Goal: Task Accomplishment & Management: Use online tool/utility

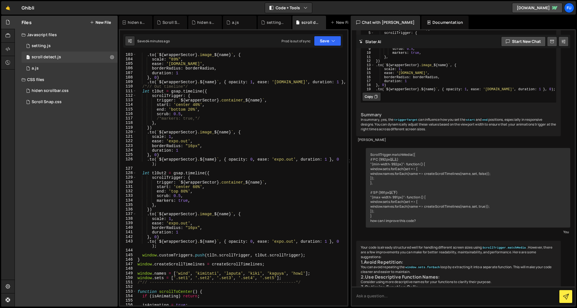
scroll to position [466, 0]
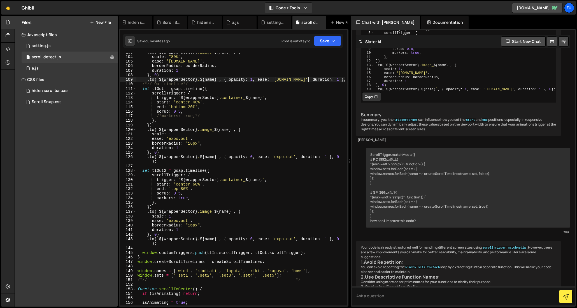
click at [309, 80] on div ". to ( ` ${ wrapperSector } .image_ ${ name } ` , { scale : "89%" , ease : '[DO…" at bounding box center [240, 181] width 209 height 262
click at [338, 36] on button "Save" at bounding box center [327, 41] width 27 height 10
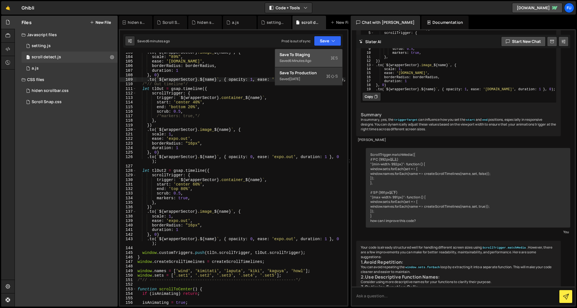
click at [320, 54] on div "Save to Staging S" at bounding box center [308, 55] width 58 height 6
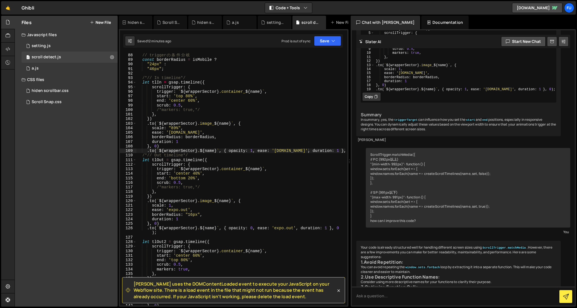
scroll to position [395, 0]
click at [171, 204] on div "function createScrollTimelines ( name , wrapperSector , isMobile = false ) { //…" at bounding box center [240, 179] width 209 height 262
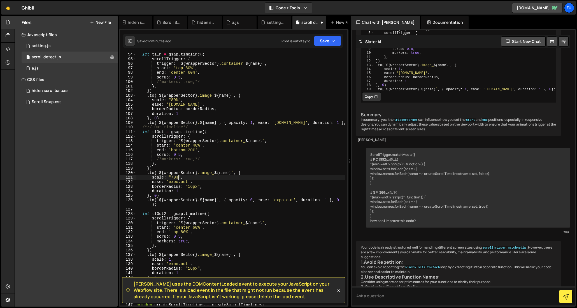
scroll to position [452, 0]
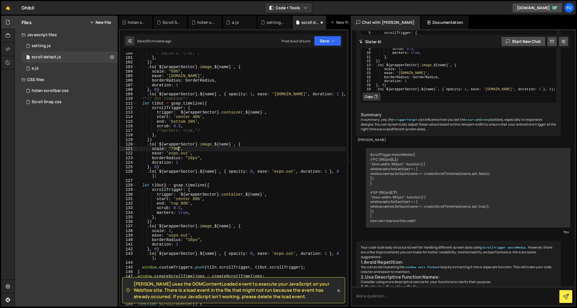
click at [171, 230] on div "/*markers: true,*/ } , }) . to ( ` ${ wrapperSector } .image_ ${ name } ` , { s…" at bounding box center [240, 182] width 209 height 262
type textarea "scale: "79%,"
click at [325, 39] on button "Save" at bounding box center [327, 41] width 27 height 10
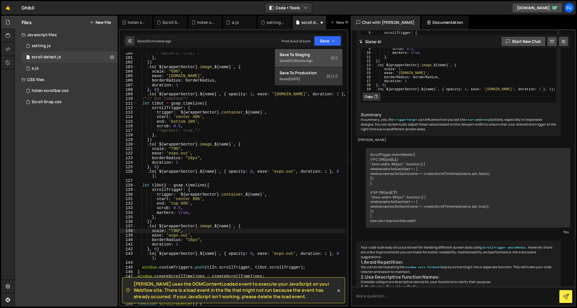
click at [308, 62] on div "12 minutes ago" at bounding box center [300, 60] width 23 height 5
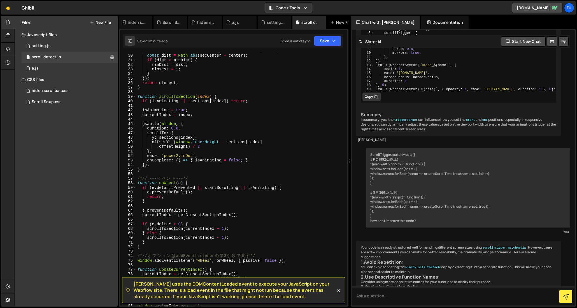
scroll to position [0, 0]
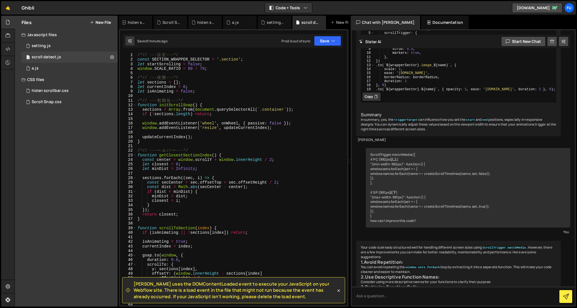
click at [217, 73] on div "/*// --- 設 定 ---*/ const SECTION_WRAPPER_SELECTOR = '.section' ; let startScrol…" at bounding box center [240, 184] width 209 height 262
click at [218, 70] on div "/*// --- 設 定 ---*/ const SECTION_WRAPPER_SELECTOR = '.section' ; let startScrol…" at bounding box center [240, 184] width 209 height 262
type textarea "window.SCALE_RATIO = 89 / 79;"
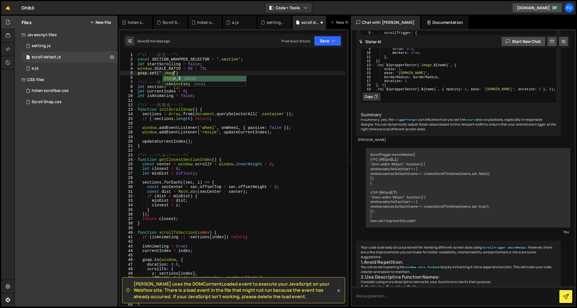
scroll to position [0, 3]
click at [198, 69] on div "/*// --- 設 定 ---*/ const SECTION_WRAPPER_SELECTOR = '.section' ; let startScrol…" at bounding box center [240, 184] width 209 height 262
click at [177, 73] on div "/*// --- 設 定 ---*/ const SECTION_WRAPPER_SELECTOR = '.section' ; let startScrol…" at bounding box center [240, 184] width 209 height 262
drag, startPoint x: 181, startPoint y: 67, endPoint x: 155, endPoint y: 67, distance: 25.7
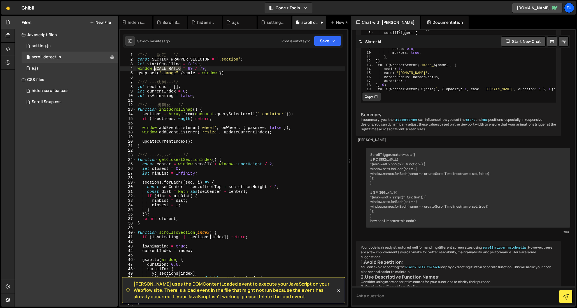
click at [155, 67] on div "/*// --- 設 定 ---*/ const SECTION_WRAPPER_SELECTOR = '.section' ; let startScrol…" at bounding box center [240, 184] width 209 height 262
click at [219, 74] on div "/*// --- 設 定 ---*/ const SECTION_WRAPPER_SELECTOR = '.section' ; let startScrol…" at bounding box center [240, 184] width 209 height 262
paste textarea "SCALE_RATIO"
click at [264, 86] on div "/*// --- 設 定 ---*/ const SECTION_WRAPPER_SELECTOR = '.section' ; let startScrol…" at bounding box center [240, 184] width 209 height 262
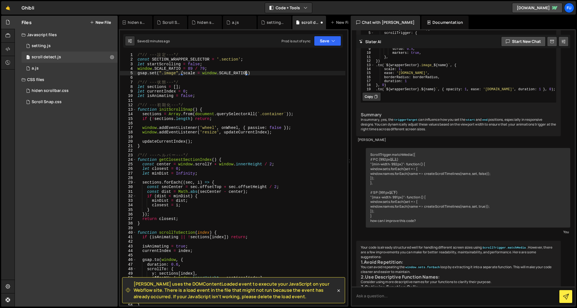
scroll to position [0, 3]
click at [271, 74] on div "/*// --- 設 定 ---*/ const SECTION_WRAPPER_SELECTOR = '.section' ; let startScrol…" at bounding box center [240, 184] width 209 height 262
type textarea "gsap.set(".image",{scale = window.SCALE_RATIO});"
click at [256, 79] on div "/*// --- 設 定 ---*/ const SECTION_WRAPPER_SELECTOR = '.section' ; let startScrol…" at bounding box center [240, 184] width 209 height 262
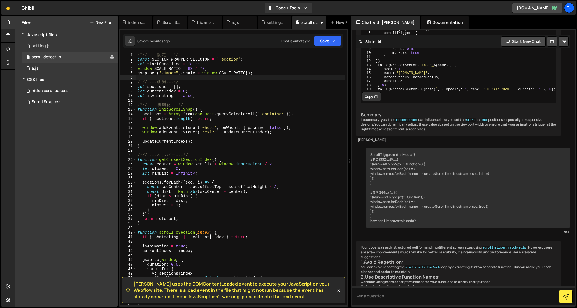
scroll to position [0, 0]
click at [327, 48] on div "[PERSON_NAME] uses the DOMContentLoaded event to execute your JavaScript on you…" at bounding box center [233, 167] width 229 height 277
click at [326, 42] on button "Save" at bounding box center [327, 41] width 27 height 10
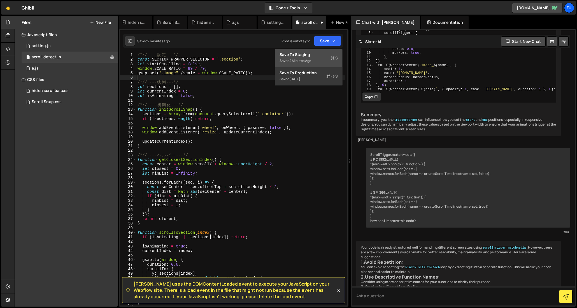
click at [324, 58] on div "Saved 2 minutes ago" at bounding box center [308, 60] width 58 height 7
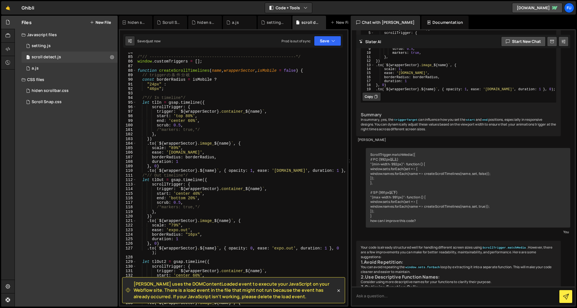
scroll to position [381, 0]
drag, startPoint x: 177, startPoint y: 147, endPoint x: 170, endPoint y: 147, distance: 7.0
click at [170, 147] on div "/*// -------------------------------------------------------------*/ window . c…" at bounding box center [240, 180] width 209 height 262
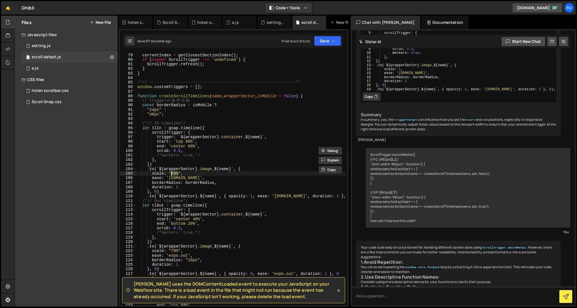
scroll to position [362, 0]
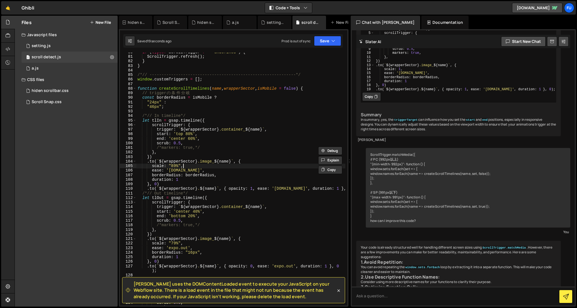
click at [199, 164] on div "if ( typeof ScrollTrigger !== 'undefined' ) { ScrollTrigger . refresh ( ) ; } }…" at bounding box center [240, 181] width 209 height 262
click at [175, 164] on div "if ( typeof ScrollTrigger !== 'undefined' ) { ScrollTrigger . refresh ( ) ; } }…" at bounding box center [240, 181] width 209 height 262
click at [201, 156] on div "if ( typeof ScrollTrigger !== 'undefined' ) { ScrollTrigger . refresh ( ) ; } }…" at bounding box center [240, 181] width 209 height 262
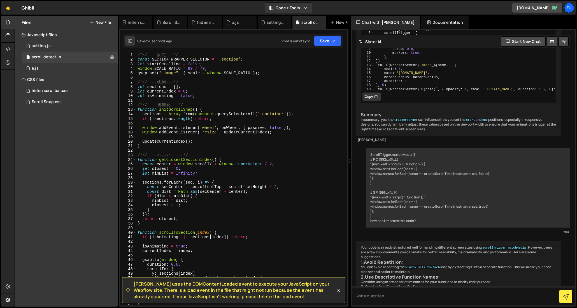
click at [207, 74] on div "/*// --- 設 定 ---*/ const SECTION_WRAPPER_SELECTOR = '.section' ; let startScrol…" at bounding box center [240, 184] width 209 height 262
click at [252, 116] on div "/*// --- 設 定 ---*/ const SECTION_WRAPPER_SELECTOR = '.section' ; let startScrol…" at bounding box center [240, 184] width 209 height 262
click at [243, 81] on div "/*// --- 設 定 ---*/ const SECTION_WRAPPER_SELECTOR = '.section' ; let startScrol…" at bounding box center [240, 184] width 209 height 262
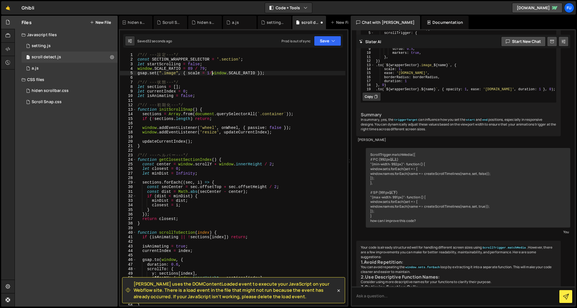
click at [211, 73] on div "/*// --- 設 定 ---*/ const SECTION_WRAPPER_SELECTOR = '.section' ; let startScrol…" at bounding box center [240, 184] width 209 height 262
click at [240, 92] on div "/*// --- 設 定 ---*/ const SECTION_WRAPPER_SELECTOR = '.section' ; let startScrol…" at bounding box center [240, 184] width 209 height 262
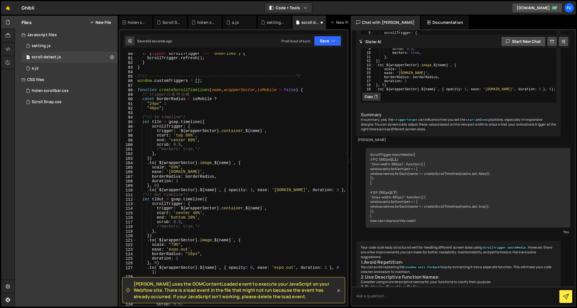
scroll to position [373, 0]
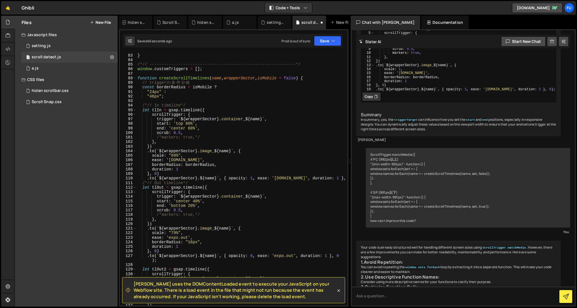
click at [178, 156] on div "} } /*// -------------------------------------------------------------*/ window…" at bounding box center [240, 179] width 209 height 262
click at [181, 156] on div "} } /*// -------------------------------------------------------------*/ window…" at bounding box center [240, 179] width 209 height 262
click at [235, 140] on div "} } /*// -------------------------------------------------------------*/ window…" at bounding box center [240, 179] width 209 height 262
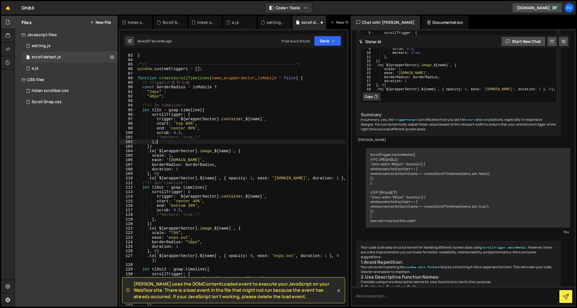
click at [219, 157] on div "} } /*// -------------------------------------------------------------*/ window…" at bounding box center [240, 179] width 209 height 262
click at [172, 156] on div "} } /*// -------------------------------------------------------------*/ window…" at bounding box center [240, 179] width 209 height 262
click at [180, 158] on div "} } /*// -------------------------------------------------------------*/ window…" at bounding box center [240, 179] width 209 height 262
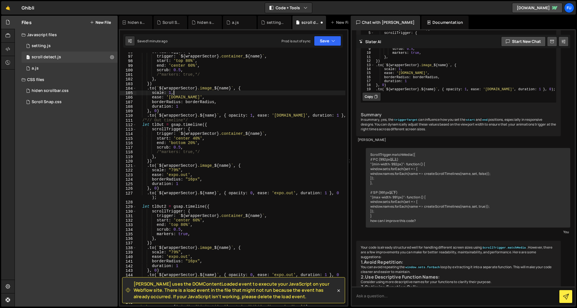
scroll to position [440, 0]
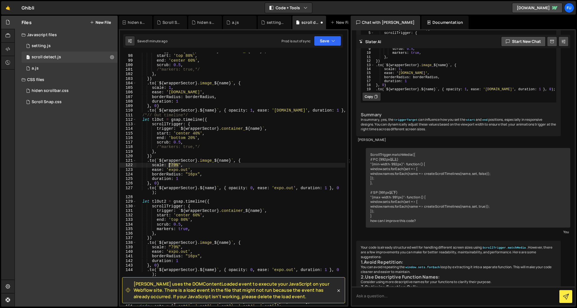
drag, startPoint x: 179, startPoint y: 166, endPoint x: 169, endPoint y: 166, distance: 9.8
click at [169, 166] on div "trigger : ` ${ wrapperSector } .container_ ${ name } ` , start : 'top 80%' , en…" at bounding box center [240, 180] width 209 height 262
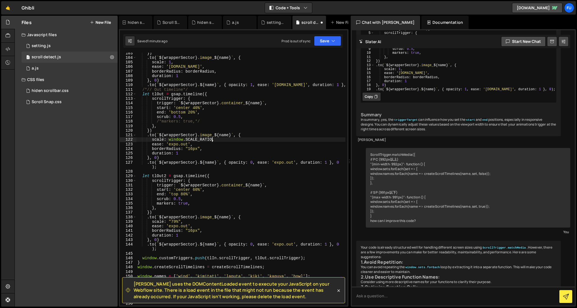
scroll to position [493, 0]
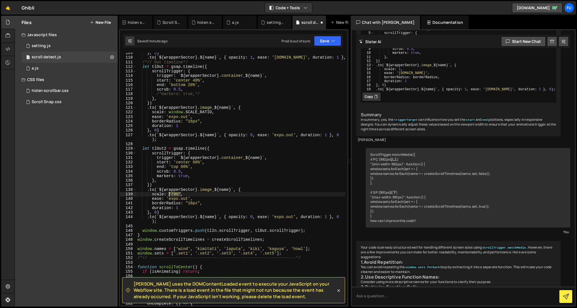
drag, startPoint x: 180, startPoint y: 193, endPoint x: 202, endPoint y: 191, distance: 22.0
click at [172, 193] on div "} , 0 ) . to ( ` ${ wrapperSector } . ${ name } ` , { opacity : 1 , ease : '[DO…" at bounding box center [240, 182] width 209 height 262
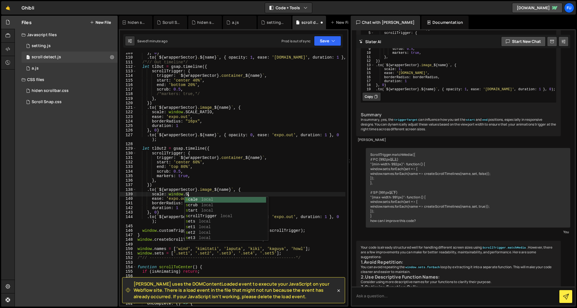
scroll to position [0, 4]
click at [236, 221] on div "sc ale local sc rub local sc rollTrigger local sc rollToCenter local SC ALE_RAT…" at bounding box center [225, 224] width 82 height 55
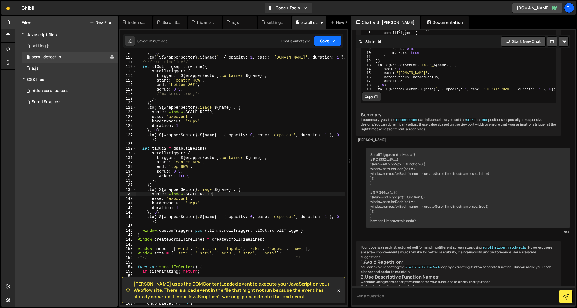
click at [334, 42] on icon "button" at bounding box center [333, 41] width 4 height 6
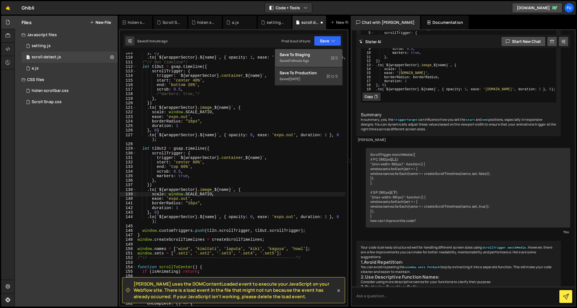
click at [324, 59] on div "Saved 1 minute ago" at bounding box center [308, 60] width 58 height 7
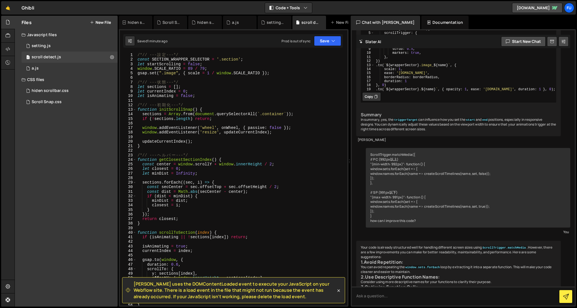
scroll to position [0, 0]
click at [333, 45] on button "Save" at bounding box center [327, 41] width 27 height 10
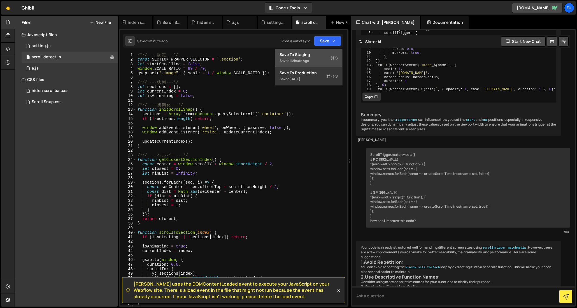
click at [326, 62] on div "Saved 1 minute ago" at bounding box center [308, 60] width 58 height 7
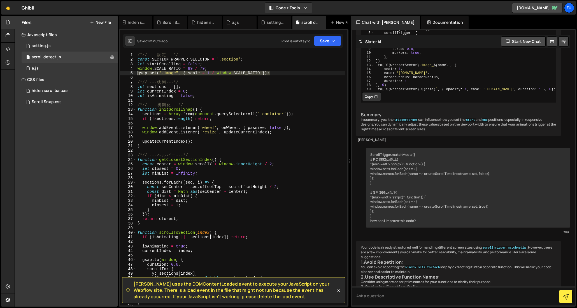
drag, startPoint x: 278, startPoint y: 73, endPoint x: 125, endPoint y: 70, distance: 153.7
click at [125, 70] on div "gsap.set(".image", { scale = 1 / window.SCALE_RATIO }); 1 2 3 4 5 6 7 8 9 10 11…" at bounding box center [233, 179] width 227 height 252
click at [186, 74] on div "/*// --- 設 定 ---*/ const SECTION_WRAPPER_SELECTOR = '.section' ; let startScrol…" at bounding box center [240, 179] width 209 height 252
drag, startPoint x: 277, startPoint y: 73, endPoint x: 137, endPoint y: 72, distance: 139.1
click at [137, 72] on div "/*// --- 設 定 ---*/ const SECTION_WRAPPER_SELECTOR = '.section' ; let startScrol…" at bounding box center [240, 184] width 209 height 262
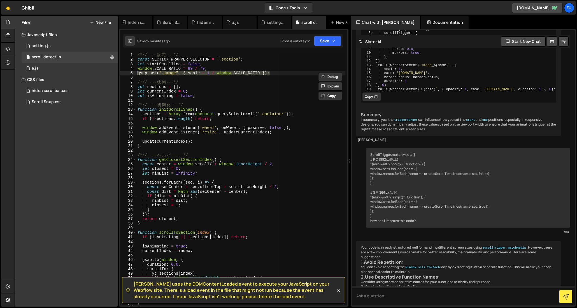
click at [204, 72] on div "/*// --- 設 定 ---*/ const SECTION_WRAPPER_SELECTOR = '.section' ; let startScrol…" at bounding box center [240, 179] width 209 height 252
type textarea "："
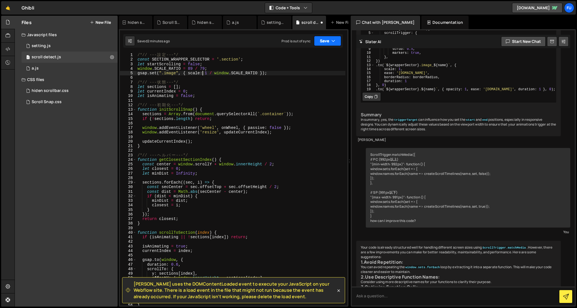
drag, startPoint x: 314, startPoint y: 39, endPoint x: 318, endPoint y: 42, distance: 5.0
click at [314, 39] on button "Save" at bounding box center [327, 41] width 27 height 10
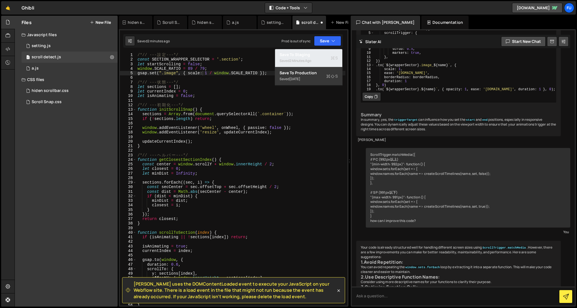
click at [326, 50] on button "Save to Staging S Saved 2 minutes ago" at bounding box center [308, 58] width 67 height 18
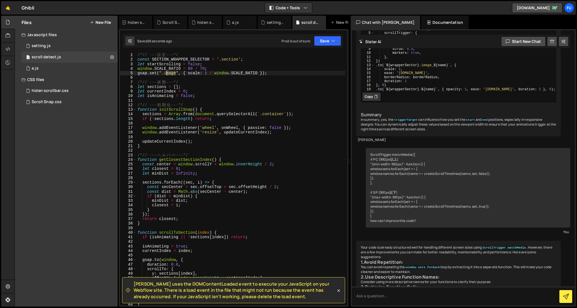
drag, startPoint x: 176, startPoint y: 74, endPoint x: 165, endPoint y: 72, distance: 11.3
click at [165, 72] on div "/*// --- 設 定 ---*/ const SECTION_WRAPPER_SELECTOR = '.section' ; let startScrol…" at bounding box center [240, 184] width 209 height 262
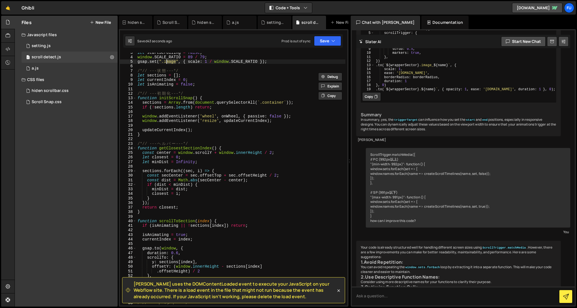
click at [220, 151] on div "let startScrolling = false ; window . SCALE_RATIO = 89 / 79 ; gsap . set ( ".im…" at bounding box center [240, 181] width 209 height 262
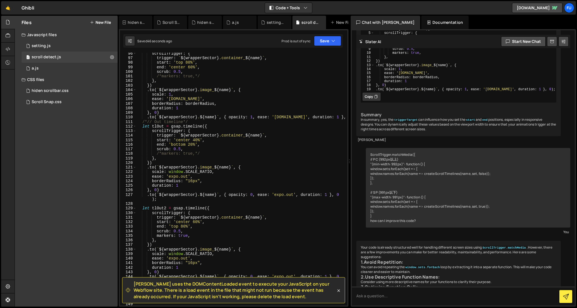
scroll to position [438, 0]
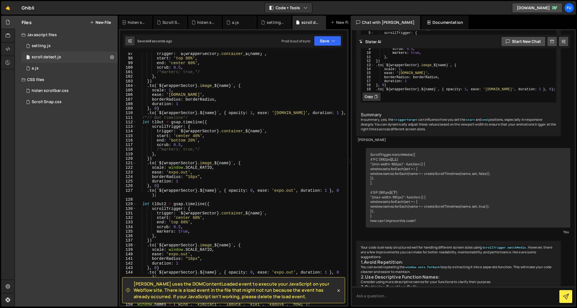
click at [171, 89] on div "trigger : ` ${ wrapperSector } .container_ ${ name } ` , start : 'top 80%' , en…" at bounding box center [240, 182] width 209 height 262
click at [168, 88] on div "trigger : ` ${ wrapperSector } .container_ ${ name } ` , start : 'top 80%' , en…" at bounding box center [240, 182] width 209 height 262
click at [207, 116] on div "trigger : ` ${ wrapperSector } .container_ ${ name } ` , start : 'top 80%' , en…" at bounding box center [240, 182] width 209 height 262
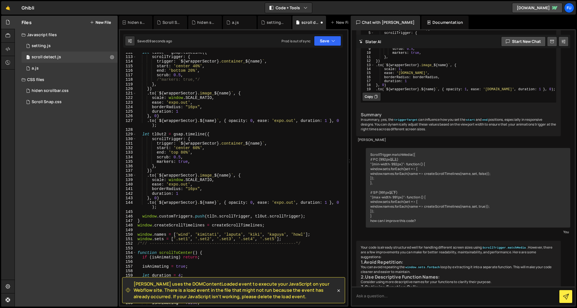
scroll to position [507, 0]
drag, startPoint x: 342, startPoint y: 31, endPoint x: 329, endPoint y: 41, distance: 16.6
click at [342, 31] on div "[PERSON_NAME] uses the DOMContentLoaded event to execute your JavaScript on you…" at bounding box center [233, 167] width 229 height 277
drag, startPoint x: 329, startPoint y: 41, endPoint x: 322, endPoint y: 54, distance: 15.3
click at [329, 41] on button "Save" at bounding box center [327, 41] width 27 height 10
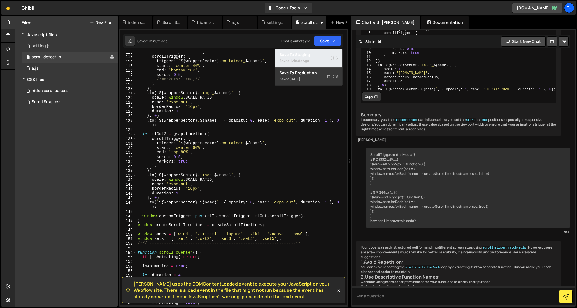
click at [319, 64] on button "Save to Staging S Saved 1 minute ago" at bounding box center [308, 58] width 67 height 18
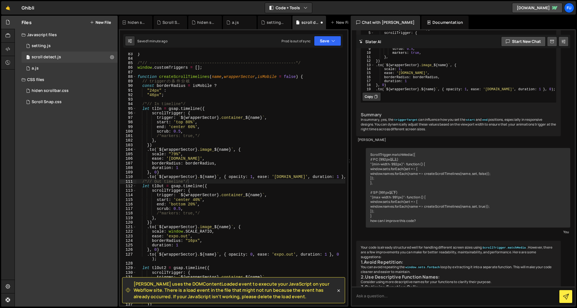
scroll to position [374, 0]
drag, startPoint x: 181, startPoint y: 154, endPoint x: 169, endPoint y: 153, distance: 12.4
click at [169, 153] on div "} /*// -------------------------------------------------------------*/ window .…" at bounding box center [240, 182] width 209 height 262
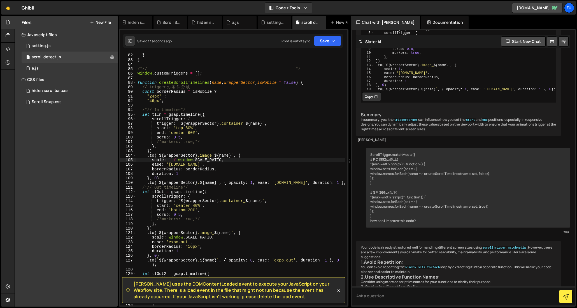
scroll to position [368, 0]
click at [191, 134] on div "ScrollTrigger . refresh ( ) ; } } /*// ----------------------------------------…" at bounding box center [240, 179] width 209 height 262
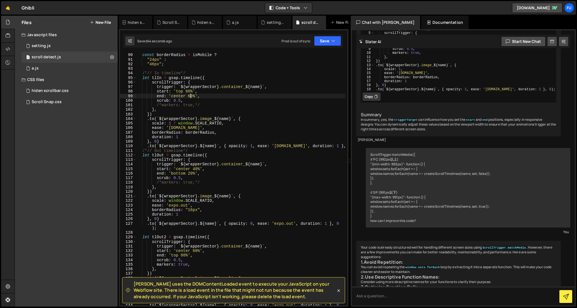
scroll to position [421, 0]
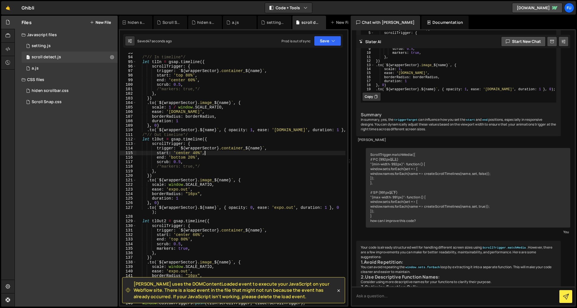
click at [220, 155] on div "/*// In timeline*/ let tlIn = gsap . timeline ({ scrollTrigger : { trigger : ` …" at bounding box center [240, 181] width 209 height 262
click at [220, 156] on div "/*// In timeline*/ let tlIn = gsap . timeline ({ scrollTrigger : { trigger : ` …" at bounding box center [240, 181] width 209 height 262
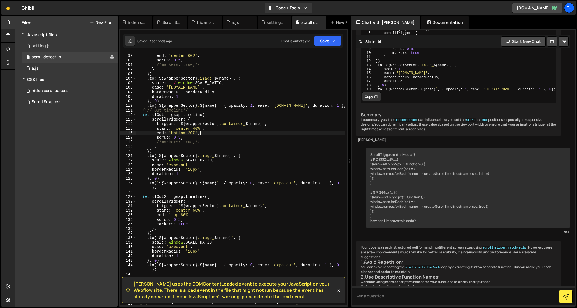
scroll to position [445, 0]
click at [196, 211] on div "start : 'top 80%' , end : 'center 60%' , scrub : 0.5 , /*markers: true,*/ } , }…" at bounding box center [240, 180] width 209 height 262
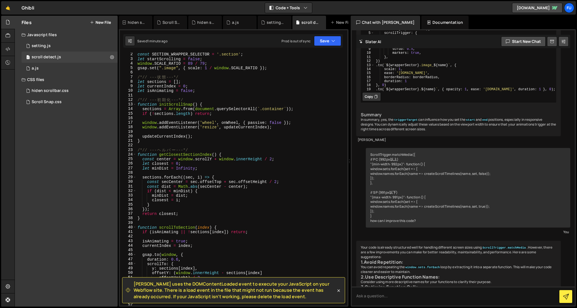
scroll to position [0, 0]
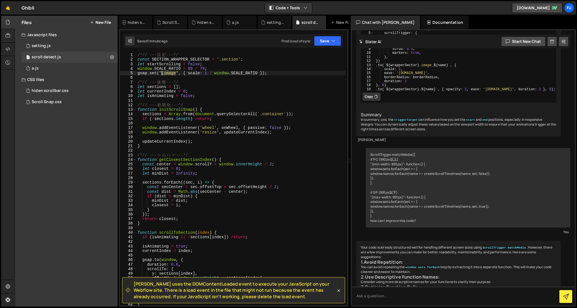
drag, startPoint x: 175, startPoint y: 73, endPoint x: 162, endPoint y: 73, distance: 12.6
click at [162, 73] on div "/*// --- 設 定 ---*/ const SECTION_WRAPPER_SELECTOR = '.section' ; let startScrol…" at bounding box center [240, 184] width 209 height 262
click at [312, 36] on div "Prod is out of sync Upgrade to Edit Save Save to Staging S Saved 1 minute ago S…" at bounding box center [311, 41] width 60 height 10
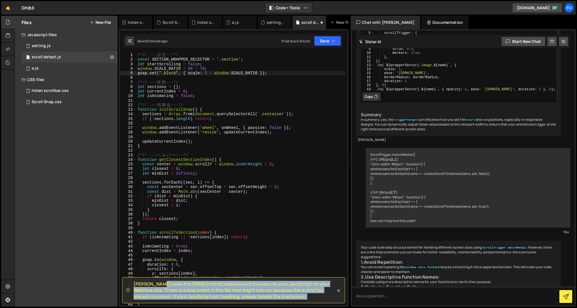
click at [332, 47] on div "Debug Explain Copy hiden scroll bar.css Scroll Snap.css hiden scrollbar.css a.j…" at bounding box center [233, 161] width 229 height 291
click at [326, 43] on button "Save" at bounding box center [327, 41] width 27 height 10
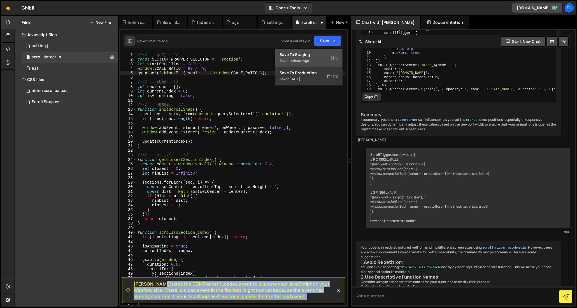
click at [324, 56] on div "Save to Staging S" at bounding box center [308, 55] width 58 height 6
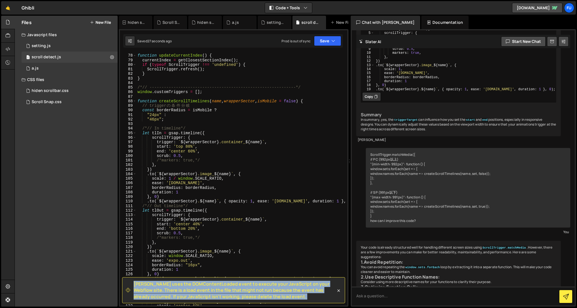
scroll to position [350, 0]
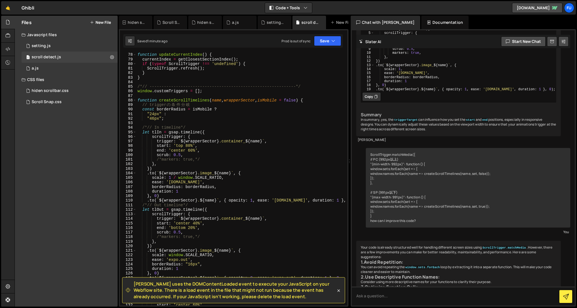
click at [270, 168] on div "function updateCurrentIndex ( ) { currentIndex = getClosestSectionIndex ( ) ; i…" at bounding box center [240, 183] width 209 height 262
drag, startPoint x: 189, startPoint y: 152, endPoint x: 193, endPoint y: 152, distance: 4.5
click at [189, 152] on div "function updateCurrentIndex ( ) { currentIndex = getClosestSectionIndex ( ) ; i…" at bounding box center [240, 183] width 209 height 262
click at [198, 197] on div "function updateCurrentIndex ( ) { currentIndex = getClosestSectionIndex ( ) ; i…" at bounding box center [240, 183] width 209 height 262
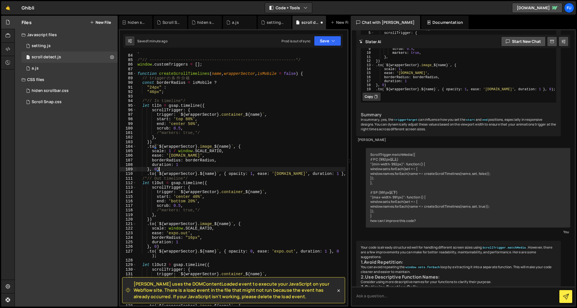
scroll to position [377, 0]
click at [191, 201] on div "} /*// -------------------------------------------------------------*/ window .…" at bounding box center [240, 179] width 209 height 262
drag, startPoint x: 194, startPoint y: 197, endPoint x: 198, endPoint y: 198, distance: 4.2
click at [194, 197] on div "} /*// -------------------------------------------------------------*/ window .…" at bounding box center [240, 179] width 209 height 262
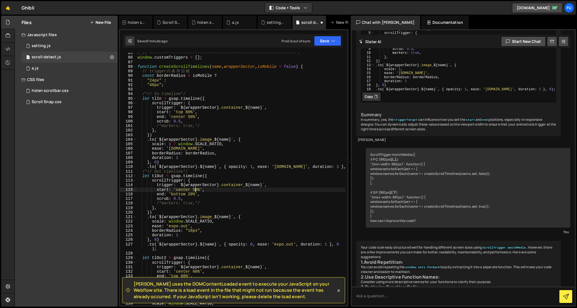
scroll to position [384, 0]
click at [217, 228] on div "/*// -------------------------------------------------------------*/ window . c…" at bounding box center [240, 182] width 209 height 262
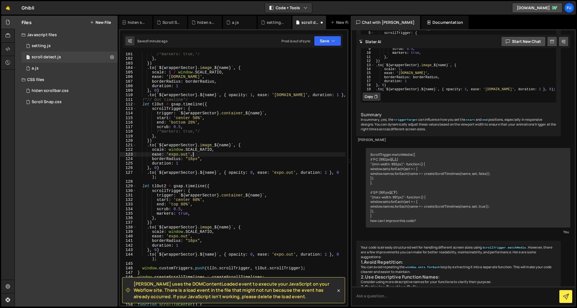
scroll to position [455, 0]
drag, startPoint x: 196, startPoint y: 199, endPoint x: 233, endPoint y: 200, distance: 36.7
click at [197, 199] on div "/*markers: true,*/ } , }) . to ( ` ${ wrapperSector } .image_ ${ name } ` , { s…" at bounding box center [240, 183] width 209 height 262
click at [215, 225] on div "/*markers: true,*/ } , }) . to ( ` ${ wrapperSector } .image_ ${ name } ` , { s…" at bounding box center [240, 183] width 209 height 262
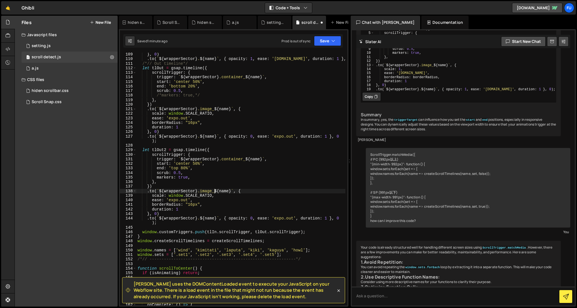
scroll to position [491, 0]
click at [331, 43] on icon "button" at bounding box center [333, 41] width 4 height 6
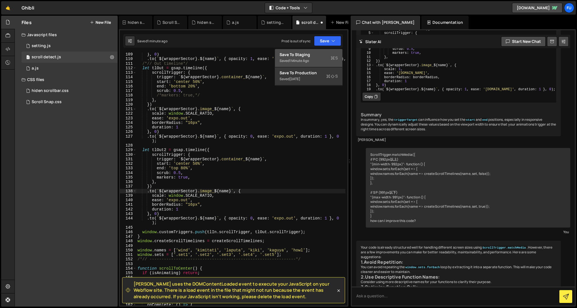
click at [330, 60] on div "Saved 1 minute ago" at bounding box center [308, 60] width 58 height 7
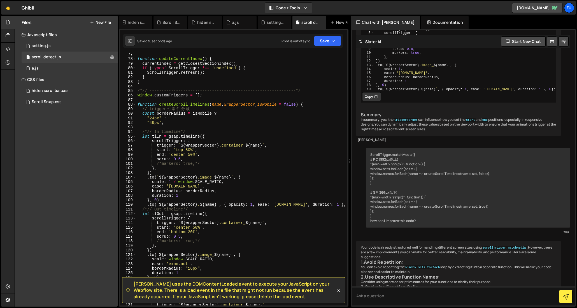
scroll to position [345, 0]
drag, startPoint x: 177, startPoint y: 182, endPoint x: 169, endPoint y: 180, distance: 8.2
click at [169, 180] on div "window . addEventListener ( 'wheel' , onWheel , { passive : false }) ; function…" at bounding box center [240, 179] width 209 height 262
click at [223, 185] on div "window . addEventListener ( 'wheel' , onWheel , { passive : false }) ; function…" at bounding box center [240, 179] width 209 height 262
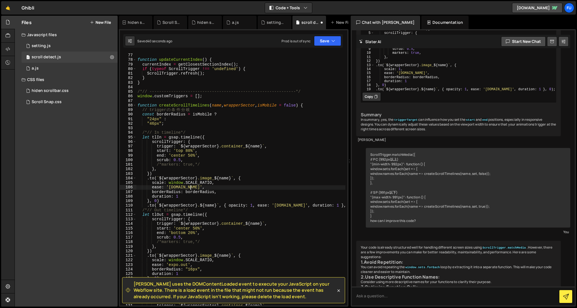
click at [228, 184] on div "window . addEventListener ( 'wheel' , onWheel , { passive : false }) ; function…" at bounding box center [240, 179] width 209 height 262
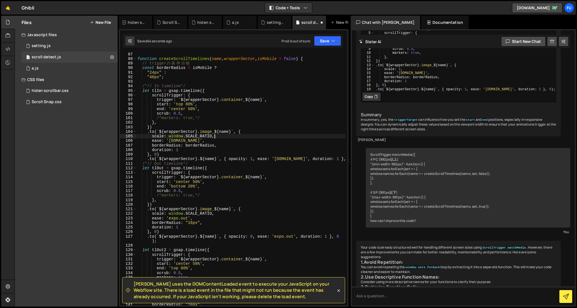
scroll to position [392, 0]
click at [168, 213] on div "function createScrollTimelines ( name , wrapperSector , isMobile = false ) { //…" at bounding box center [240, 183] width 209 height 262
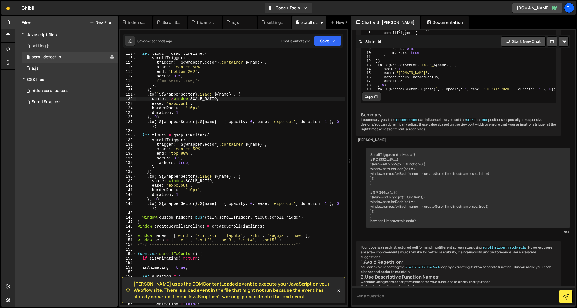
scroll to position [506, 0]
click at [168, 180] on div "let tlOut = gsap . timeline ({ scrollTrigger : { trigger : ` ${ wrapperSector }…" at bounding box center [240, 182] width 209 height 262
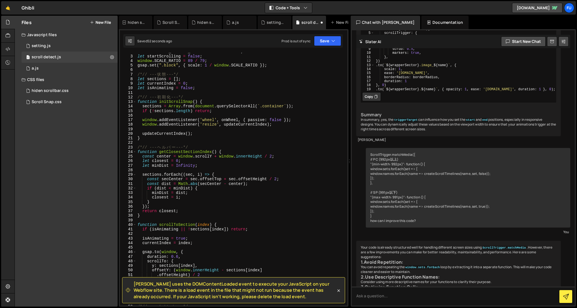
scroll to position [0, 0]
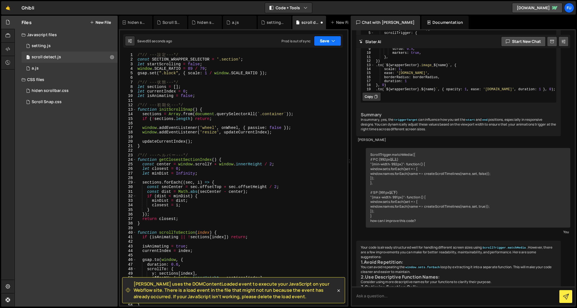
click at [326, 44] on button "Save" at bounding box center [327, 41] width 27 height 10
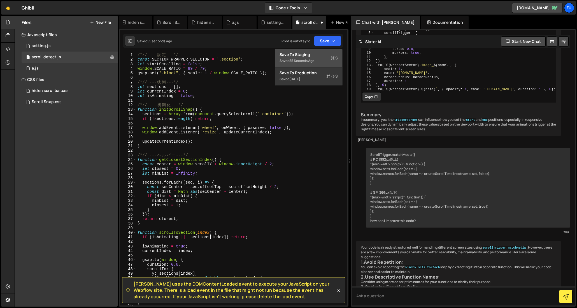
click at [322, 53] on div "Save to Staging S" at bounding box center [308, 55] width 58 height 6
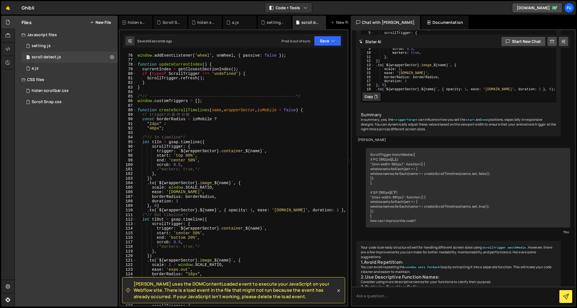
scroll to position [346, 0]
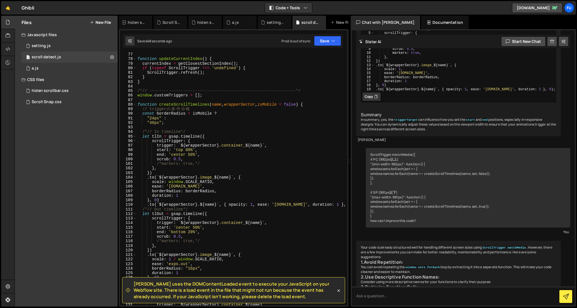
click at [215, 177] on div "function updateCurrentIndex ( ) { currentIndex = getClosestSectionIndex ( ) ; i…" at bounding box center [240, 183] width 209 height 262
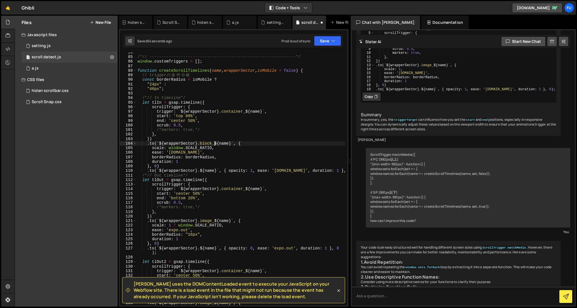
scroll to position [388, 0]
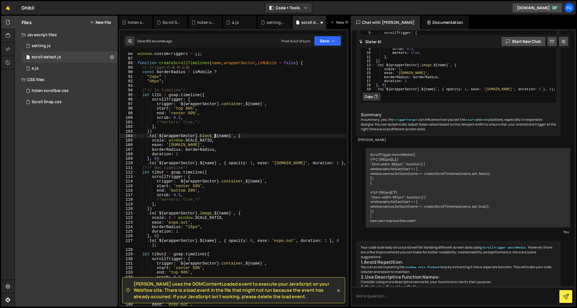
click at [215, 212] on div "window . customTriggers = [ ] ; function createScrollTimelines ( name , wrapper…" at bounding box center [240, 182] width 209 height 262
click at [224, 193] on div "window . customTriggers = [ ] ; function createScrollTimelines ( name , wrapper…" at bounding box center [240, 182] width 209 height 262
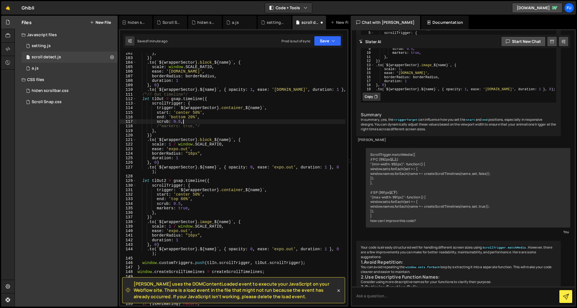
scroll to position [465, 0]
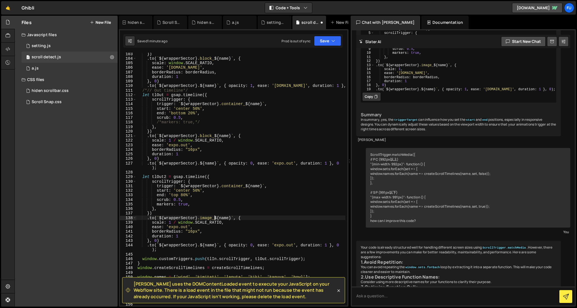
click at [213, 220] on div "}) . to ( ` ${ wrapperSector } .block_ ${ name } ` , { scale : window . SCALE_R…" at bounding box center [240, 182] width 209 height 262
click at [233, 191] on div "}) . to ( ` ${ wrapperSector } .block_ ${ name } ` , { scale : window . SCALE_R…" at bounding box center [240, 182] width 209 height 262
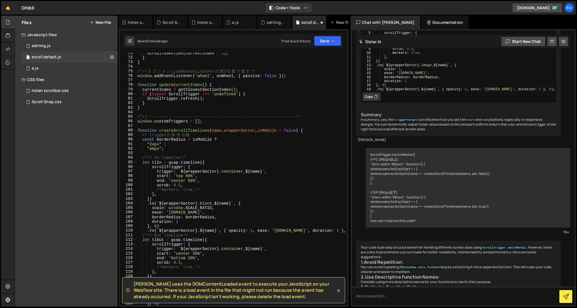
scroll to position [231, 0]
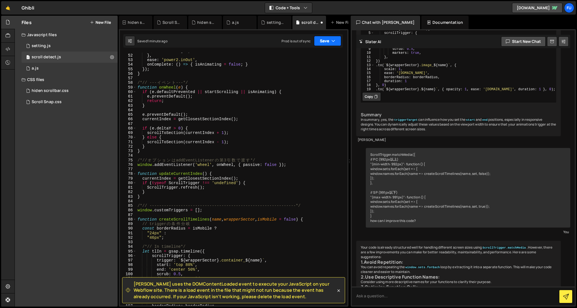
click at [332, 44] on button "Save" at bounding box center [327, 41] width 27 height 10
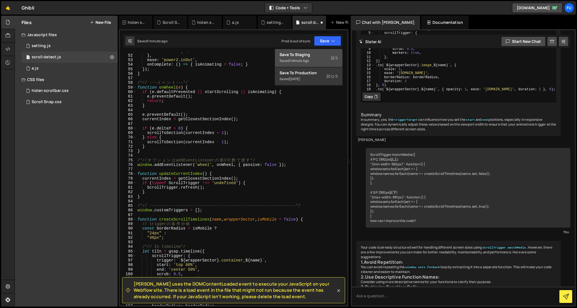
click at [326, 55] on div "Save to Staging S" at bounding box center [308, 55] width 58 height 6
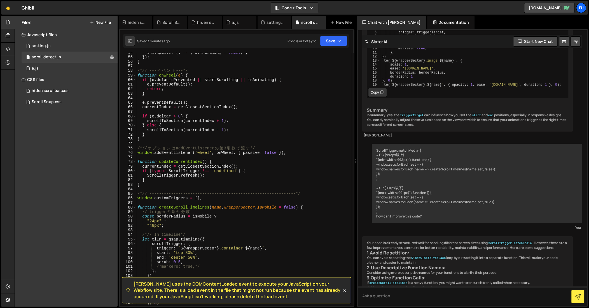
scroll to position [61, 0]
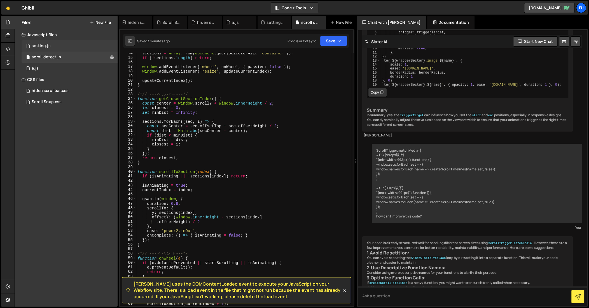
click at [92, 50] on div "1 setting.js 0" at bounding box center [70, 45] width 96 height 11
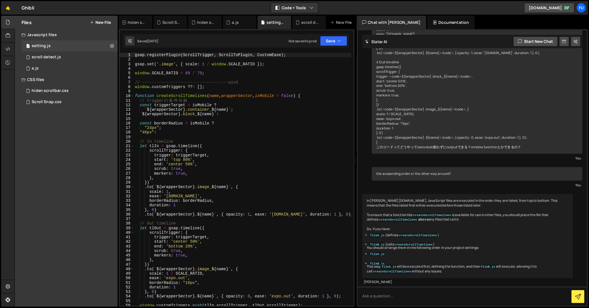
scroll to position [0, 0]
click at [79, 55] on div "1 scroll detect.js 0" at bounding box center [70, 56] width 96 height 11
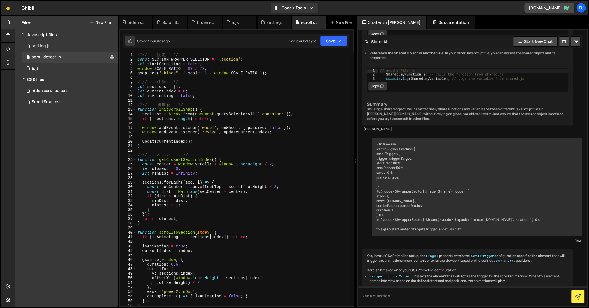
scroll to position [4118, 0]
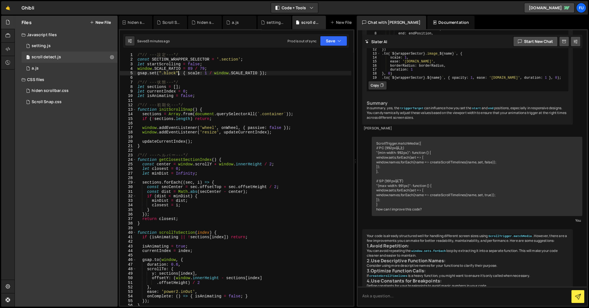
click at [177, 72] on div "/*// --- 設 定 ---*/ const SECTION_WRAPPER_SELECTOR = '.section' ; let startScrol…" at bounding box center [243, 184] width 215 height 262
click at [161, 71] on div "/*// --- 設 定 ---*/ const SECTION_WRAPPER_SELECTOR = '.section' ; let startScrol…" at bounding box center [243, 184] width 215 height 262
click at [86, 48] on div "1 setting.js 0" at bounding box center [70, 45] width 96 height 11
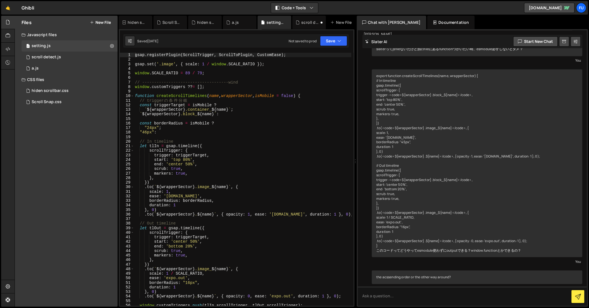
scroll to position [1293, 0]
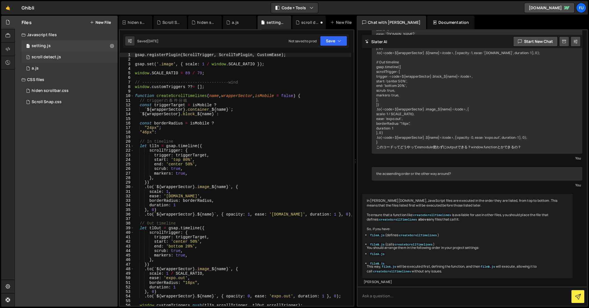
click at [95, 54] on div "1 scroll detect.js 0" at bounding box center [70, 56] width 96 height 11
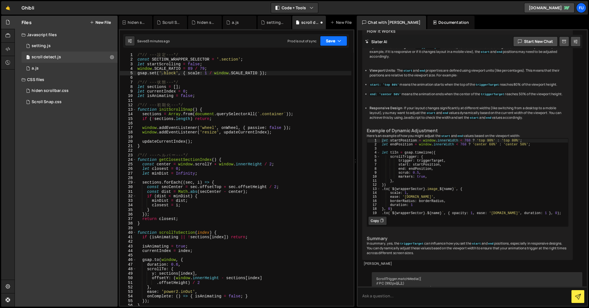
scroll to position [4118, 0]
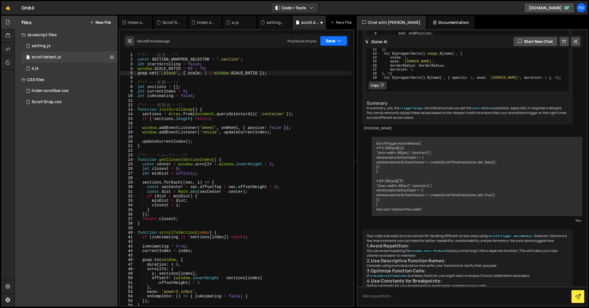
click at [341, 38] on button "Save" at bounding box center [333, 41] width 27 height 10
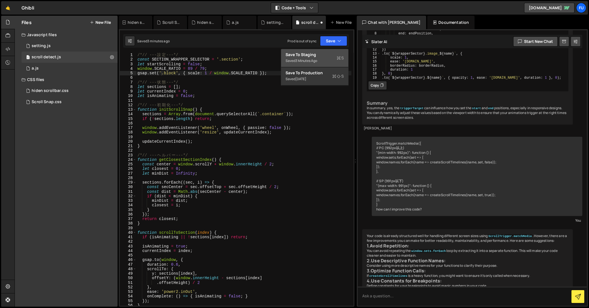
click at [342, 60] on button "Save to Staging S Saved 3 minutes ago" at bounding box center [314, 58] width 67 height 18
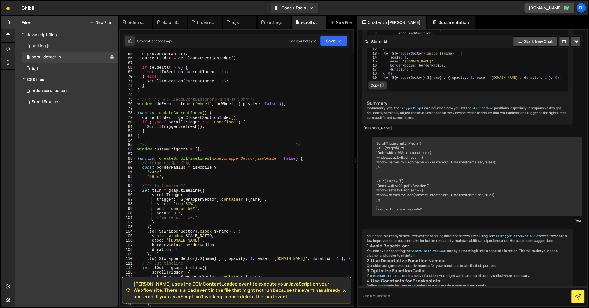
scroll to position [327, 0]
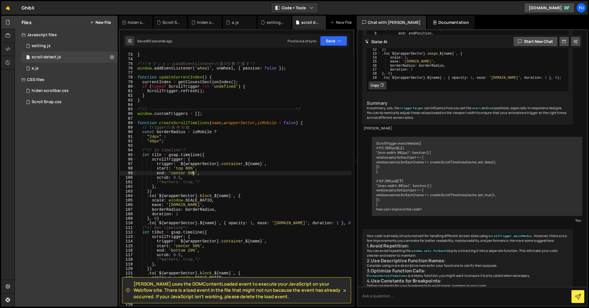
click at [191, 173] on div "} /*// オ プ シ ョ ン は addEventListener の 第 3 引 数 で 渡 す */ window . addEventListene…" at bounding box center [243, 183] width 215 height 262
click at [190, 172] on div "} /*// オ プ シ ョ ン は addEventListener の 第 3 引 数 で 渡 す */ window . addEventListene…" at bounding box center [243, 183] width 215 height 262
click at [226, 169] on div "} /*// オ プ シ ョ ン は addEventListener の 第 3 引 数 で 渡 す */ window . addEventListene…" at bounding box center [243, 183] width 215 height 262
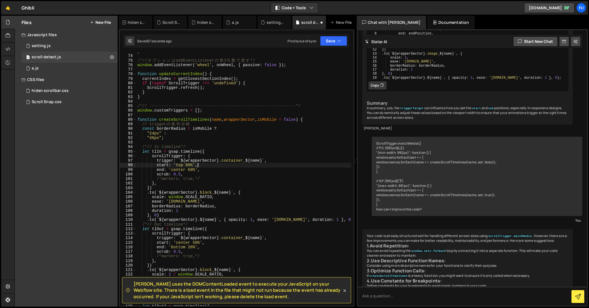
click at [191, 170] on div "} /*// オ プ シ ョ ン は addEventListener の 第 3 引 数 で 渡 す */ window . addEventListene…" at bounding box center [243, 180] width 215 height 262
click at [192, 170] on div "} /*// オ プ シ ョ ン は addEventListener の 第 3 引 数 で 渡 す */ window . addEventListene…" at bounding box center [243, 180] width 215 height 262
click at [228, 165] on div "} /*// オ プ シ ョ ン は addEventListener の 第 3 引 数 で 渡 す */ window . addEventListene…" at bounding box center [243, 180] width 215 height 262
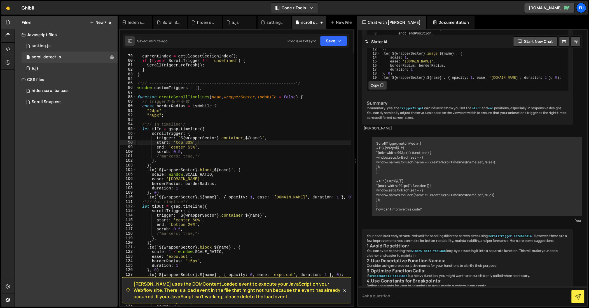
scroll to position [378, 0]
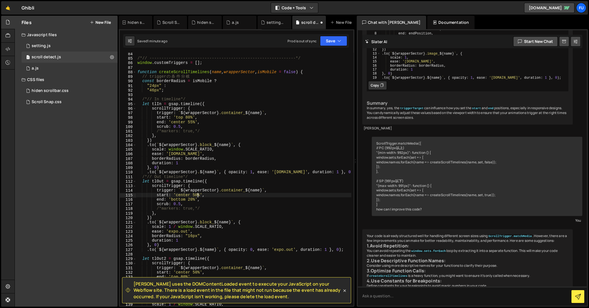
click at [197, 195] on div "/*// -------------------------------------------------------------*/ window . c…" at bounding box center [243, 182] width 215 height 262
click at [232, 173] on div "/*// -------------------------------------------------------------*/ window . c…" at bounding box center [243, 182] width 215 height 262
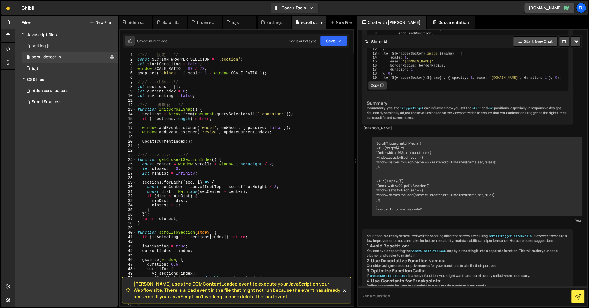
scroll to position [0, 0]
click at [175, 74] on div "/*// --- 設 定 ---*/ const SECTION_WRAPPER_SELECTOR = '.section' ; let startScrol…" at bounding box center [243, 184] width 215 height 262
click at [321, 74] on div "/*// --- 設 定 ---*/ const SECTION_WRAPPER_SELECTOR = '.section' ; let startScrol…" at bounding box center [243, 184] width 215 height 262
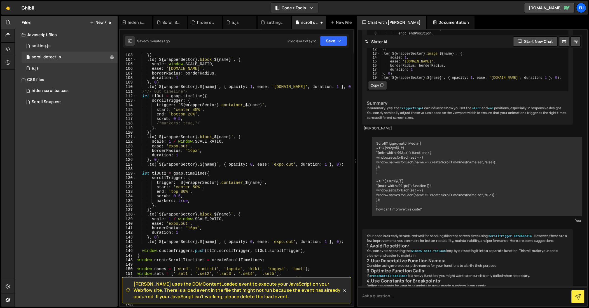
scroll to position [463, 0]
click at [198, 187] on div "} , }) . to ( ` ${ wrapperSector } .block_ ${ name } ` , { scale : window . SCA…" at bounding box center [243, 179] width 215 height 262
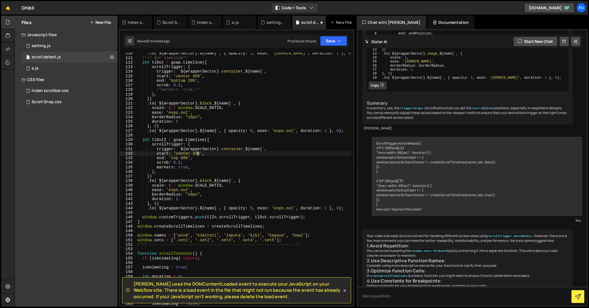
scroll to position [488, 0]
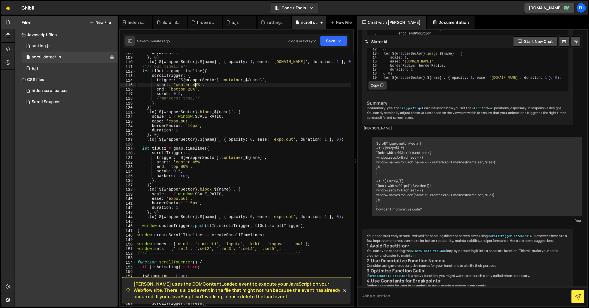
click at [196, 83] on div "duration : 1 } , 0 ) . to ( ` ${ wrapperSector } . ${ name } ` , { opacity : 1 …" at bounding box center [243, 182] width 215 height 262
click at [259, 163] on div "duration : 1 } , 0 ) . to ( ` ${ wrapperSector } . ${ name } ` , { opacity : 1 …" at bounding box center [243, 182] width 215 height 262
click at [196, 84] on div "duration : 1 } , 0 ) . to ( ` ${ wrapperSector } . ${ name } ` , { opacity : 1 …" at bounding box center [243, 182] width 215 height 262
click at [226, 131] on div "duration : 1 } , 0 ) . to ( ` ${ wrapperSector } . ${ name } ` , { opacity : 1 …" at bounding box center [243, 182] width 215 height 262
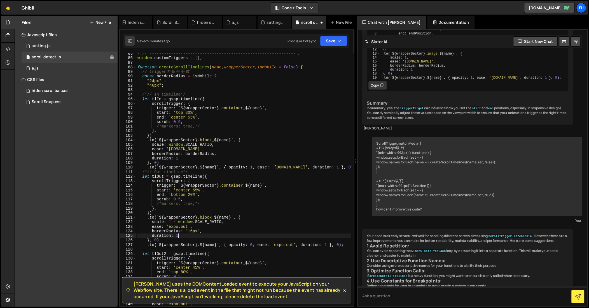
scroll to position [384, 0]
click at [78, 49] on div "1 setting.js 0" at bounding box center [70, 45] width 96 height 11
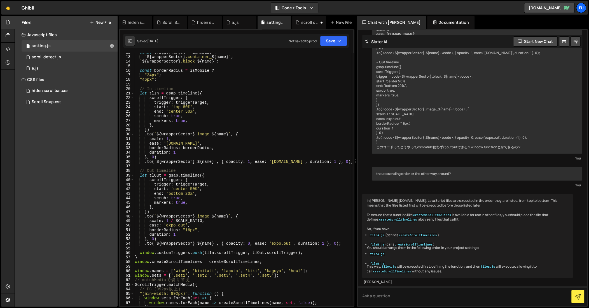
scroll to position [86, 0]
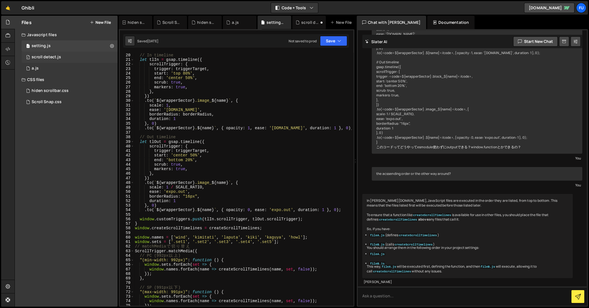
click at [58, 58] on div "scroll detect.js" at bounding box center [46, 57] width 29 height 5
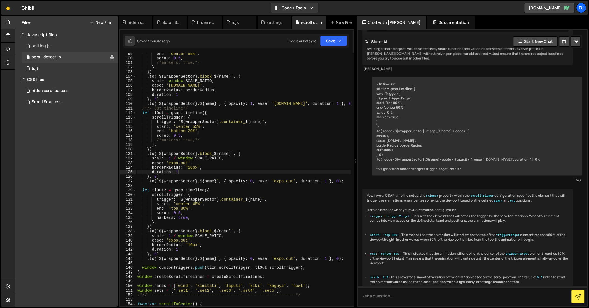
scroll to position [4118, 0]
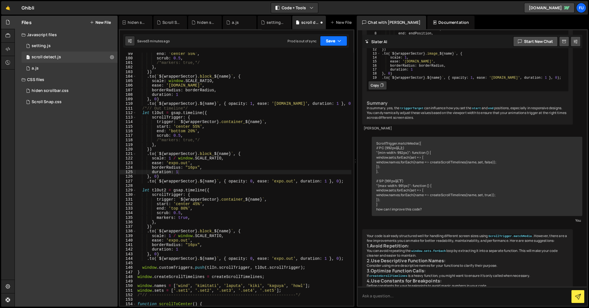
click at [333, 39] on button "Save" at bounding box center [333, 41] width 27 height 10
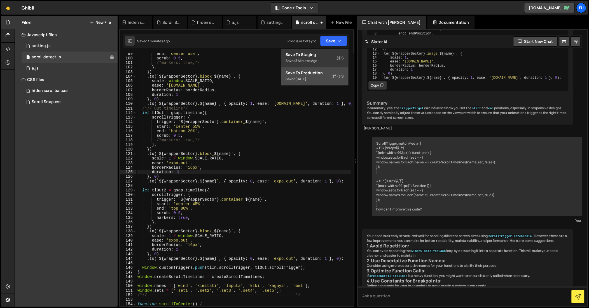
click at [334, 72] on div "Save to Production S" at bounding box center [314, 73] width 58 height 6
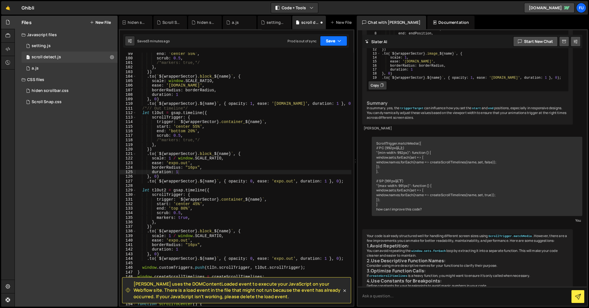
click at [335, 41] on button "Save" at bounding box center [333, 41] width 27 height 10
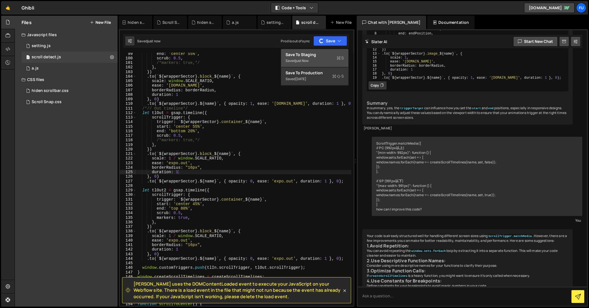
click at [334, 56] on div "Save to Staging S" at bounding box center [314, 55] width 58 height 6
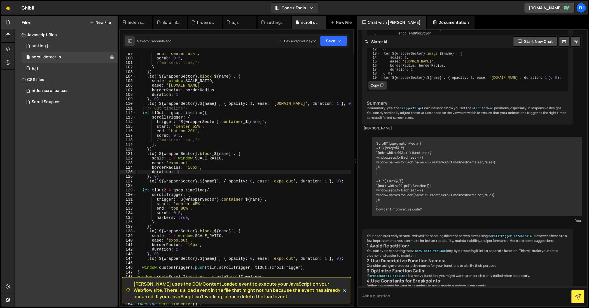
click at [195, 205] on div "end : 'center 55%' , scrub : 0.5 , /*markers: true,*/ } , }) . to ( ` ${ wrappe…" at bounding box center [243, 182] width 215 height 262
click at [197, 126] on div "end : 'center 55%' , scrub : 0.5 , /*markers: true,*/ } , }) . to ( ` ${ wrappe…" at bounding box center [243, 182] width 215 height 262
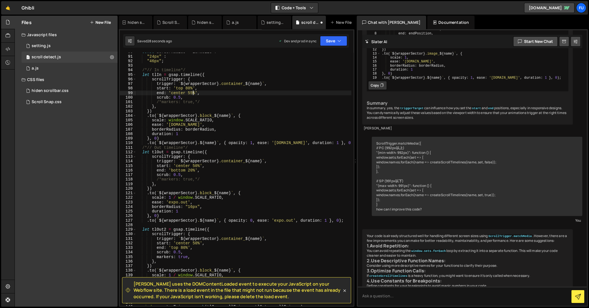
click at [192, 93] on div "const borderRadius = isMobile ? "24px" : "46px" ; /*// In timeline*/ let tlIn =…" at bounding box center [243, 181] width 215 height 262
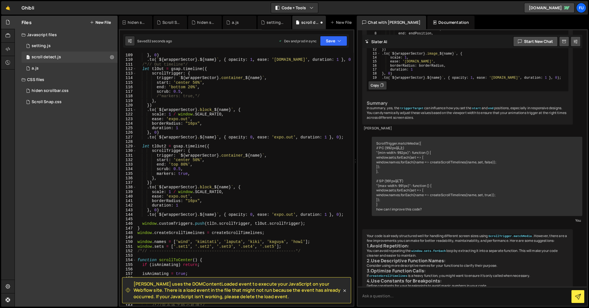
scroll to position [498, 0]
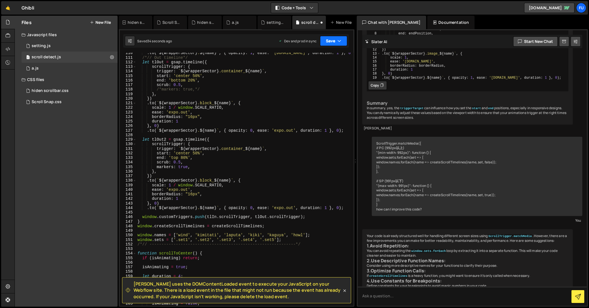
type textarea "end: 'center 50%',"
drag, startPoint x: 328, startPoint y: 43, endPoint x: 326, endPoint y: 52, distance: 9.2
click at [328, 43] on button "Save" at bounding box center [333, 41] width 27 height 10
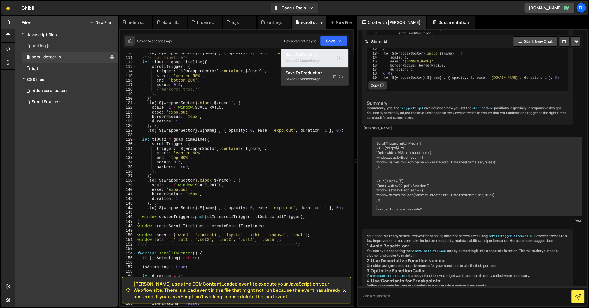
click at [325, 61] on div "Saved 34 seconds ago" at bounding box center [314, 60] width 58 height 7
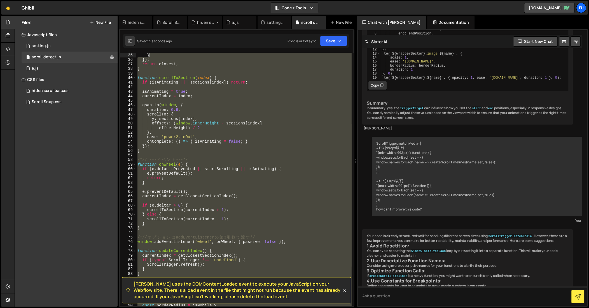
scroll to position [0, 0]
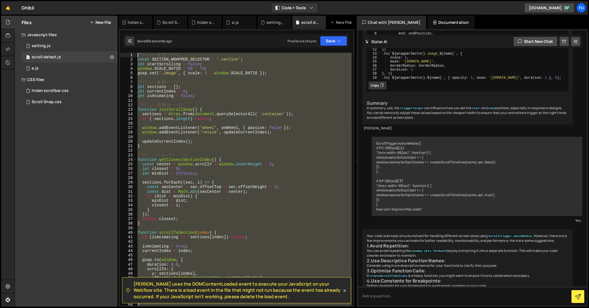
drag, startPoint x: 238, startPoint y: 179, endPoint x: 144, endPoint y: 72, distance: 142.8
click at [149, 64] on div "/*// --- 設 定 ---*/ const SECTION_WRAPPER_SELECTOR = '.section' ; let startScrol…" at bounding box center [243, 184] width 215 height 262
type textarea "let startScrolling = false; window.SCALE_RATIO = 89 / 79;"
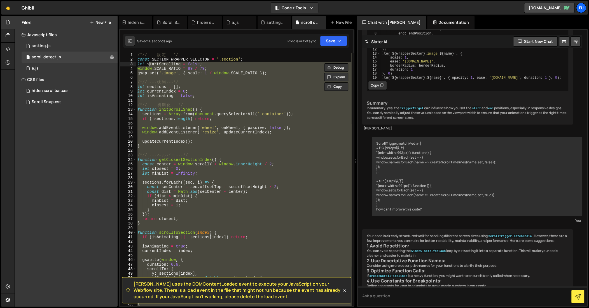
click at [144, 76] on div "/*// --- 設 定 ---*/ const SECTION_WRAPPER_SELECTOR = '.section' ; let startScrol…" at bounding box center [243, 179] width 215 height 252
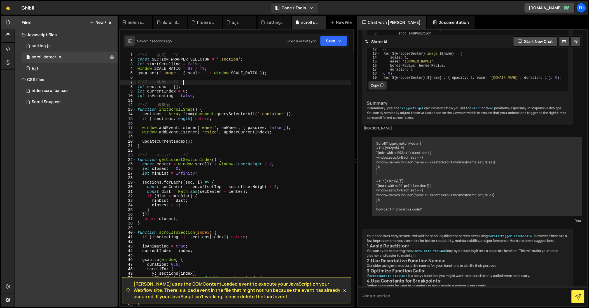
click at [203, 81] on div "/*// --- 設 定 ---*/ const SECTION_WRAPPER_SELECTOR = '.section' ; let startScrol…" at bounding box center [243, 184] width 215 height 262
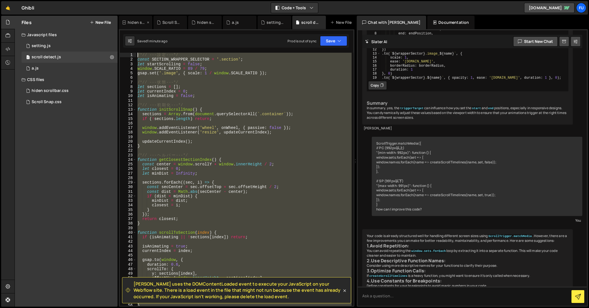
drag, startPoint x: 275, startPoint y: 183, endPoint x: 125, endPoint y: 23, distance: 218.6
click at [125, 23] on div "Debug Explain Copy hiden scroll bar.css Scroll Snap.css hiden scrollbar.css a.j…" at bounding box center [237, 161] width 236 height 291
click at [334, 57] on button "Debug" at bounding box center [336, 58] width 24 height 8
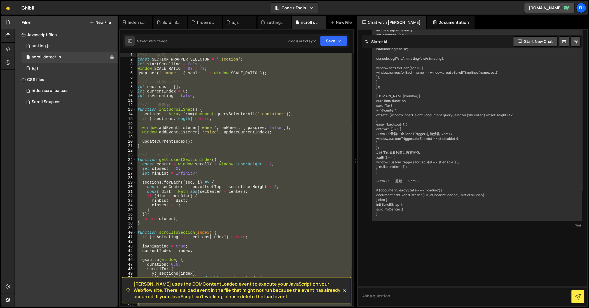
click at [315, 174] on div "/*// --- 設 定 ---*/ const SECTION_WRAPPER_SELECTOR = '.section' ; let startScrol…" at bounding box center [243, 179] width 215 height 252
type textarea "let minDist = Infinity;"
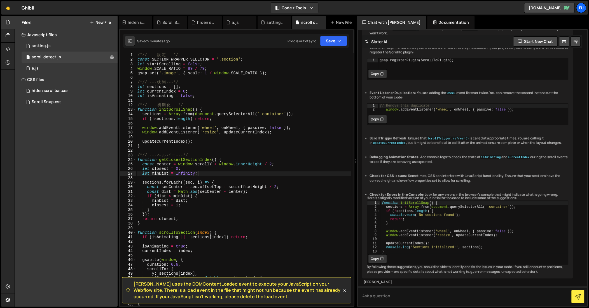
scroll to position [5880, 0]
drag, startPoint x: 427, startPoint y: 153, endPoint x: 426, endPoint y: 148, distance: 4.8
click at [426, 55] on li "ScrollTo Plugin : Ensure that you have the GSAP ScrollTo plugin included in you…" at bounding box center [468, 50] width 199 height 10
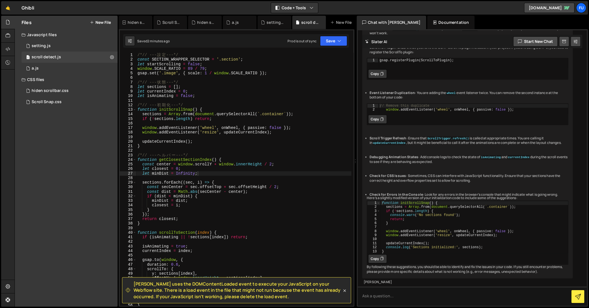
type textarea "window.addEventListener('wheel', onWheel, { passive: false });"
drag, startPoint x: 389, startPoint y: 93, endPoint x: 534, endPoint y: 92, distance: 145.5
click at [534, 103] on div "// Remove this duplicate window . addEventListener ( 'wheel' , onWheel , { pass…" at bounding box center [473, 111] width 190 height 16
click at [534, 103] on div "// Remove this duplicate window . addEventListener ( 'wheel' , onWheel , { pass…" at bounding box center [472, 108] width 189 height 10
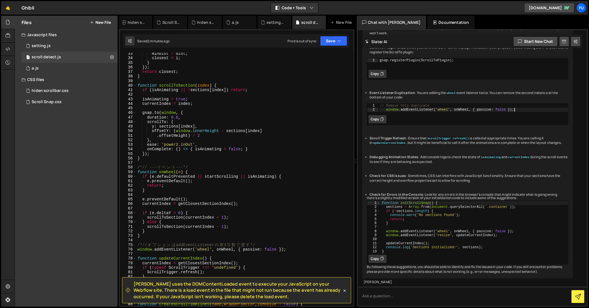
scroll to position [154, 0]
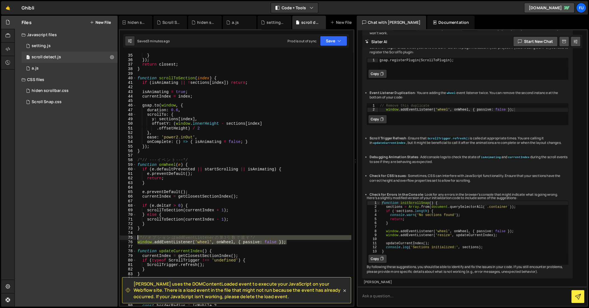
drag, startPoint x: 293, startPoint y: 242, endPoint x: 132, endPoint y: 236, distance: 161.6
click at [132, 236] on div "window.addEventListener('wheel', onWheel, { passive: false }); 34 35 36 37 38 3…" at bounding box center [236, 179] width 233 height 252
type textarea "/*// オプションは addEventListener の第3引数で渡す*/ window.addEventListener('wheel', onWhee…"
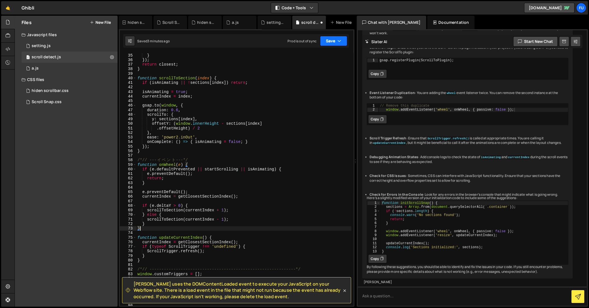
click at [337, 37] on button "Save" at bounding box center [333, 41] width 27 height 10
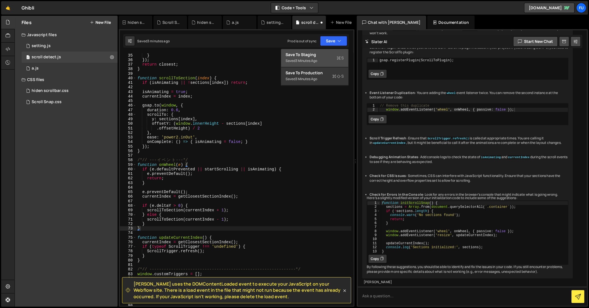
click at [331, 58] on div "Saved 3 minutes ago" at bounding box center [314, 60] width 58 height 7
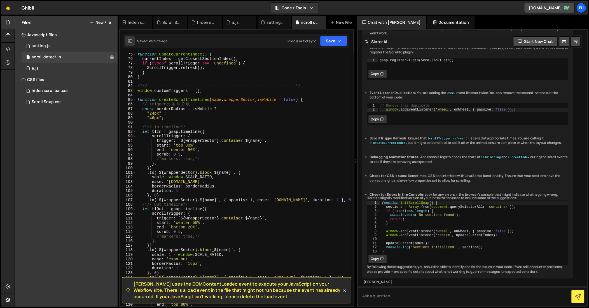
scroll to position [337, 0]
click at [236, 120] on div "function updateCurrentIndex ( ) { currentIndex = getClosestSectionIndex ( ) ; i…" at bounding box center [243, 183] width 215 height 262
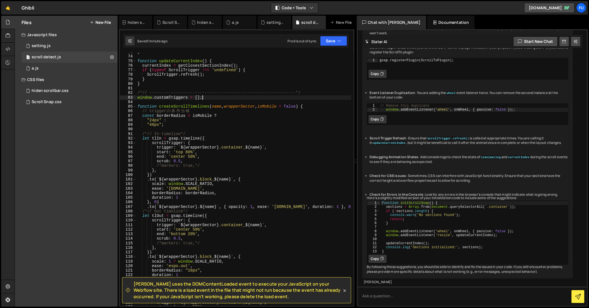
click at [237, 99] on div "} function updateCurrentIndex ( ) { currentIndex = getClosestSectionIndex ( ) ;…" at bounding box center [243, 181] width 215 height 262
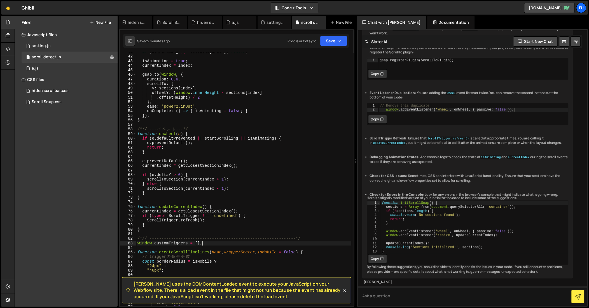
scroll to position [0, 0]
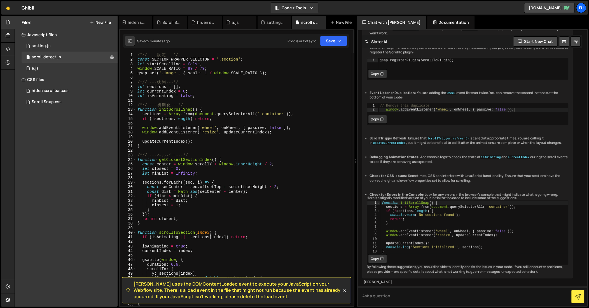
click at [291, 73] on div "/*// --- 設 定 ---*/ const SECTION_WRAPPER_SELECTOR = '.section' ; let startScrol…" at bounding box center [243, 184] width 215 height 262
type textarea "gsap.set('.image', { scale: 1 / window.SCALE_RATIO });"
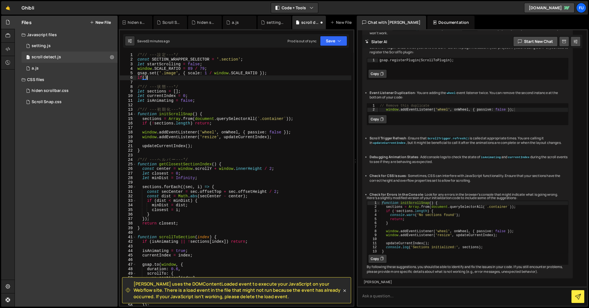
scroll to position [0, 0]
type textarea "i"
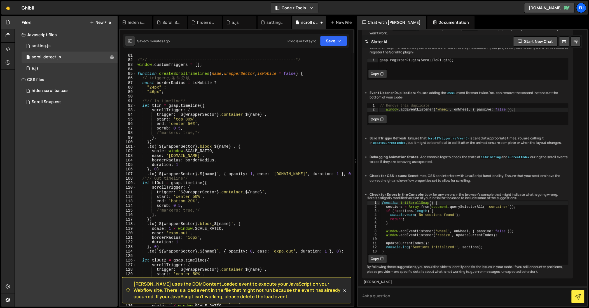
scroll to position [363, 0]
click at [216, 92] on div "} /*// -------------------------------------------------------------*/ window .…" at bounding box center [243, 180] width 215 height 262
type textarea ""46px";"
click at [211, 97] on div "} /*// -------------------------------------------------------------*/ window .…" at bounding box center [243, 180] width 215 height 262
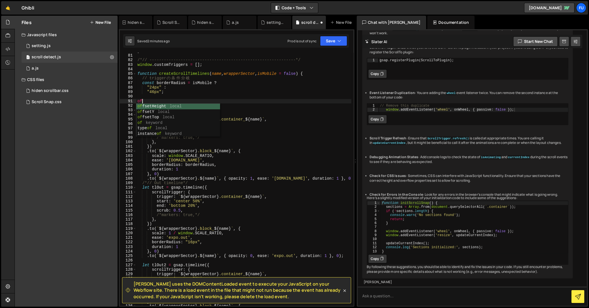
type textarea "o"
type textarea "i"
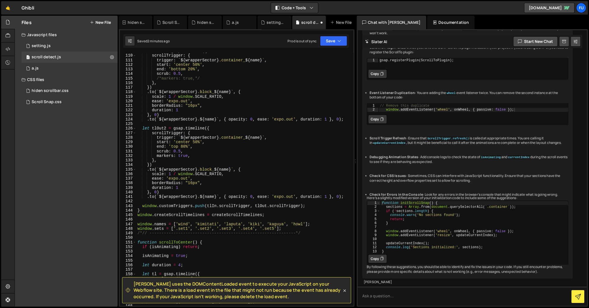
scroll to position [495, 0]
click at [280, 213] on div "let tlOut = gsap . timeline ({ scrollTrigger : { trigger : ` ${ wrapperSector }…" at bounding box center [243, 180] width 215 height 262
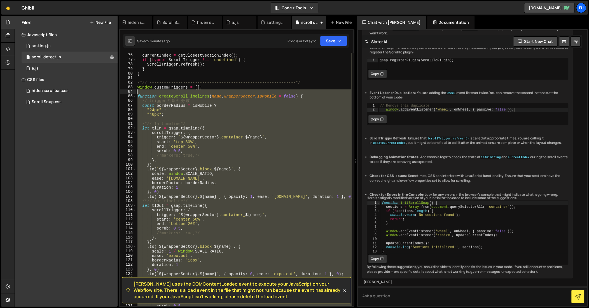
scroll to position [341, 0]
drag, startPoint x: 311, startPoint y: 232, endPoint x: 129, endPoint y: 87, distance: 232.8
click at [129, 87] on div "window.createScrollTimelines = createScrollTimelines; 75 76 77 78 79 80 81 82 8…" at bounding box center [236, 179] width 233 height 252
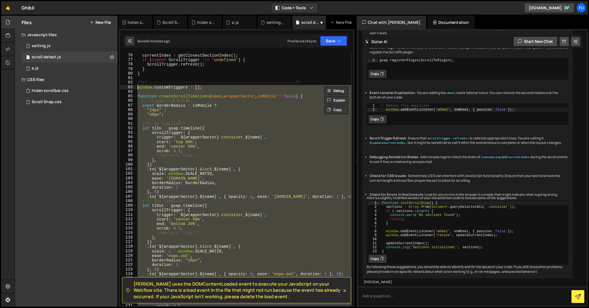
click at [290, 159] on div "function updateCurrentIndex ( ) { currentIndex = getClosestSectionIndex ( ) ; i…" at bounding box center [243, 179] width 215 height 252
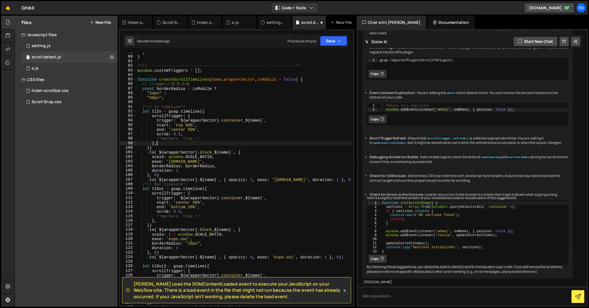
scroll to position [357, 0]
click at [347, 179] on div "} } /*// -------------------------------------------------------------*/ window…" at bounding box center [243, 181] width 215 height 262
type textarea ".to(`${wrapperSector} .${name}`, { opacity: 1, ease: '[DOMAIN_NAME]', duration:…"
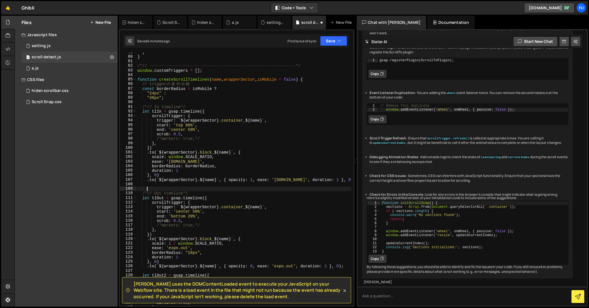
paste textarea ".to(`${wrapperSector} .${name}`, { opacity: 1, duration: 0.1 }, 0);"
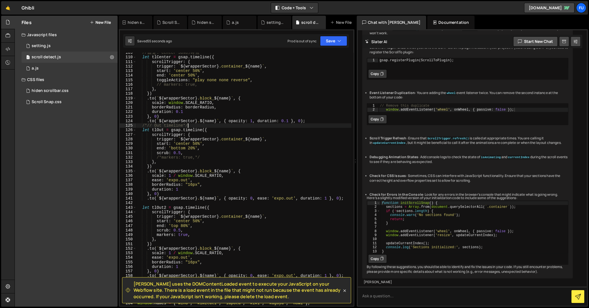
scroll to position [454, 0]
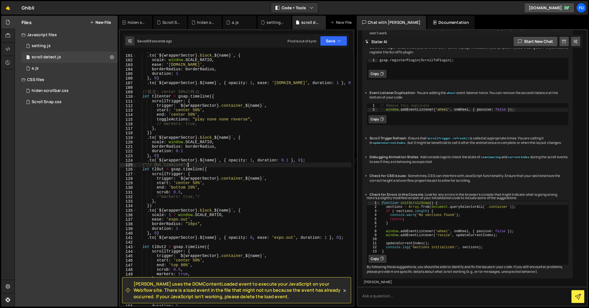
click at [225, 141] on div "}) . to ( ` ${ wrapperSector } .block_ ${ name } ` , { scale : window . SCALE_R…" at bounding box center [243, 180] width 215 height 262
click at [212, 141] on div "}) . to ( ` ${ wrapperSector } .block_ ${ name } ` , { scale : window . SCALE_R…" at bounding box center [243, 180] width 215 height 262
click at [229, 143] on div "}) . to ( ` ${ wrapperSector } .block_ ${ name } ` , { scale : window . SCALE_R…" at bounding box center [243, 180] width 215 height 262
click at [328, 35] on div "Saved 1 minute ago Prod is out of sync Upgrade to Edit Save Save to Staging S S…" at bounding box center [236, 40] width 226 height 13
click at [339, 35] on div "Saved 1 minute ago Prod is out of sync Upgrade to Edit Save Save to Staging S S…" at bounding box center [236, 40] width 226 height 13
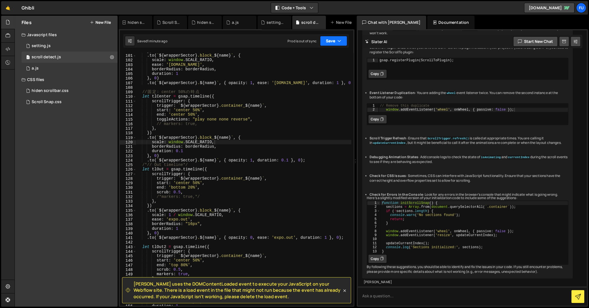
click at [339, 41] on icon "button" at bounding box center [339, 41] width 4 height 6
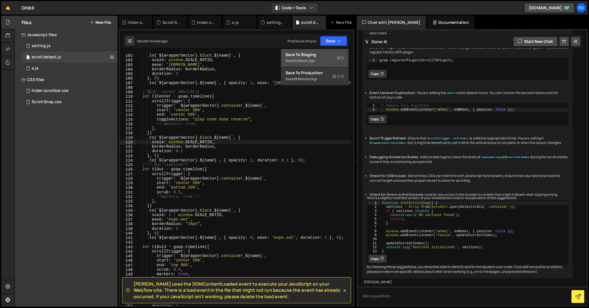
click at [338, 55] on div "Save to Staging S" at bounding box center [314, 55] width 58 height 6
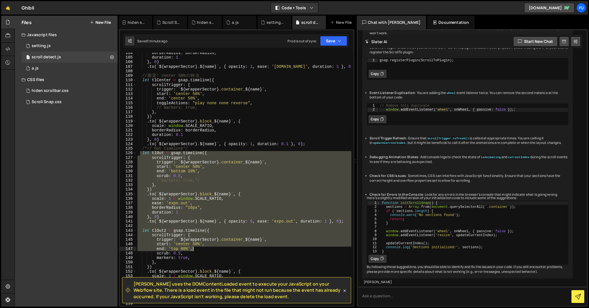
scroll to position [548, 0]
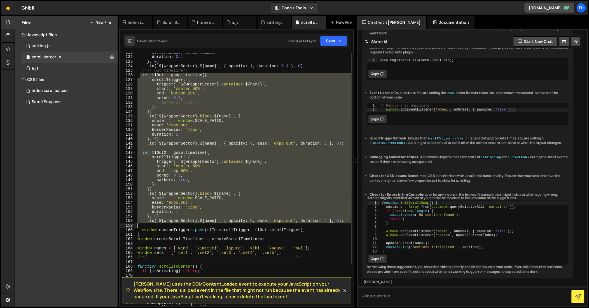
drag, startPoint x: 139, startPoint y: 151, endPoint x: 345, endPoint y: 223, distance: 217.4
click at [345, 223] on div "borderRadius : borderRadius , duration : 0.1 } , 0 ) . to ( ` ${ wrapperSector …" at bounding box center [243, 181] width 215 height 262
type textarea ".to(`${wrapperSector} .${name}`, { opacity: 0, ease: 'expo.out', duration: 1 },…"
click at [291, 149] on div "borderRadius : borderRadius , duration : 0.1 } , 0 ) . to ( ` ${ wrapperSector …" at bounding box center [243, 179] width 215 height 252
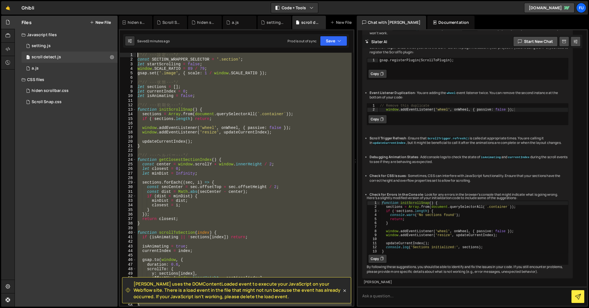
scroll to position [0, 0]
drag, startPoint x: 266, startPoint y: 176, endPoint x: 108, endPoint y: -35, distance: 264.1
click at [108, 0] on html "Projects [GEOGRAPHIC_DATA] Blog Fu Projects Your Teams Invite team member Accou…" at bounding box center [294, 154] width 589 height 308
click at [247, 71] on div "/*// --- 設 定 ---*/ const SECTION_WRAPPER_SELECTOR = '.section' ; let startScrol…" at bounding box center [243, 179] width 215 height 252
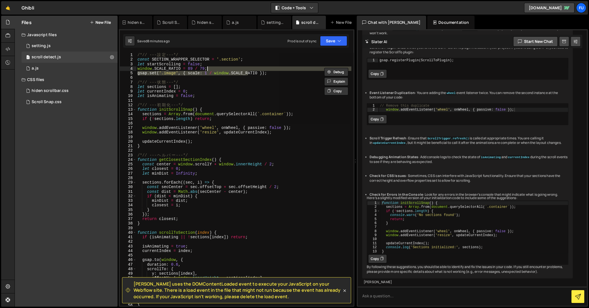
click at [229, 67] on div "/*// --- 設 定 ---*/ const SECTION_WRAPPER_SELECTOR = '.section' ; let startScrol…" at bounding box center [243, 179] width 215 height 252
drag, startPoint x: 277, startPoint y: 72, endPoint x: 132, endPoint y: 69, distance: 144.2
click at [132, 69] on div "window.SCALE_RATIO = 89 / 79; 1 2 3 4 5 6 7 8 9 10 11 12 13 14 15 16 17 18 19 2…" at bounding box center [236, 179] width 233 height 252
type textarea "// window.SCALE_RATIO = 89 / 79; // gsap.set('.image', { scale: 1 / window.SCAL…"
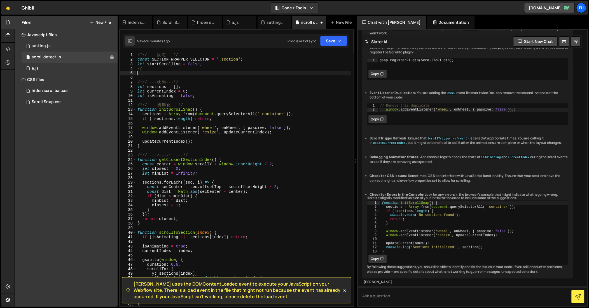
type textarea "// window.SCALE_RATIO = 89 / 79; // gsap.set('.image', { scale: 1 / window.SCAL…"
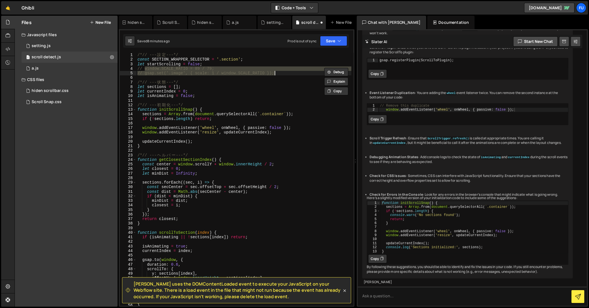
click at [293, 75] on div "/*// --- 設 定 ---*/ const SECTION_WRAPPER_SELECTOR = '.section' ; let startScrol…" at bounding box center [243, 184] width 215 height 262
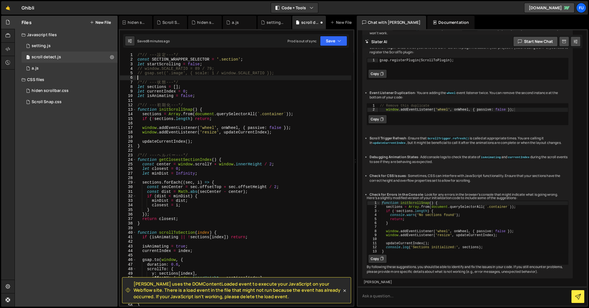
paste textarea "gsap.set('.image', { scale: 0.79 });"
type textarea "gsap.set('.image', { scale: 0.79 });"
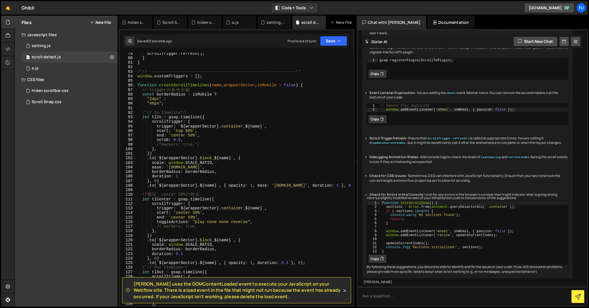
scroll to position [362, 0]
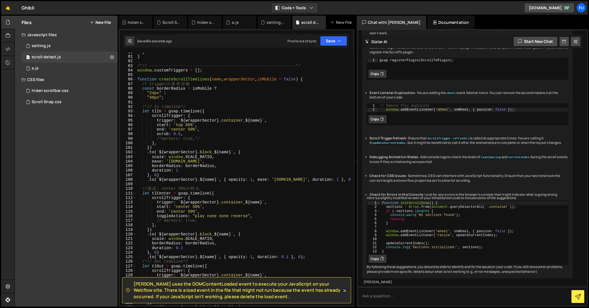
click at [214, 152] on div "} } /*// -------------------------------------------------------------*/ window…" at bounding box center [243, 181] width 215 height 262
click at [280, 133] on div "} } /*// -------------------------------------------------------------*/ window…" at bounding box center [243, 181] width 215 height 262
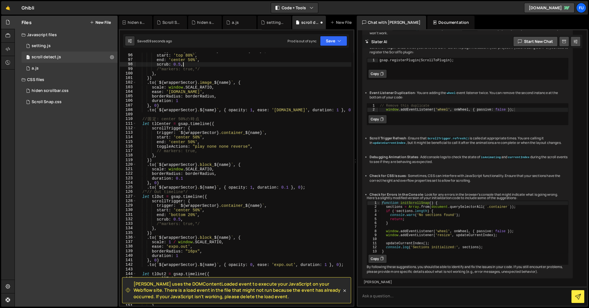
scroll to position [432, 0]
click at [214, 165] on div "trigger : ` ${ wrapperSector } .container_ ${ name } ` , start : 'top 80%' , en…" at bounding box center [243, 179] width 215 height 262
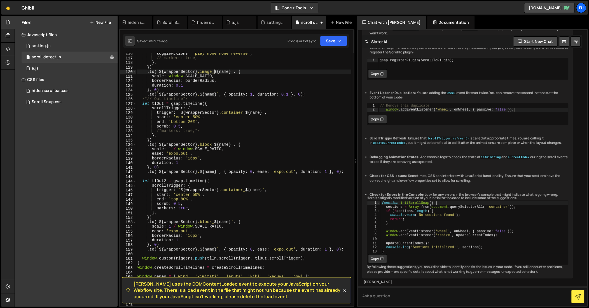
scroll to position [524, 0]
click at [215, 143] on div "toggleActions : "play none none reverse" , // markers: true, } , }) . to ( ` ${…" at bounding box center [243, 182] width 215 height 262
click at [293, 111] on div "toggleActions : "play none none reverse" , // markers: true, } , }) . to ( ` ${…" at bounding box center [243, 182] width 215 height 262
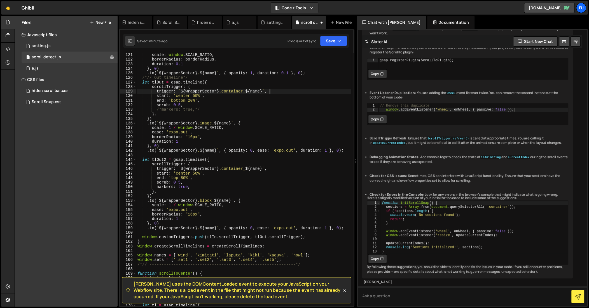
scroll to position [546, 0]
click at [214, 202] on div ". to ( ` ${ wrapperSector } .image_ ${ name } ` , { scale : window . SCALE_RATI…" at bounding box center [243, 179] width 215 height 262
click at [274, 158] on div ". to ( ` ${ wrapperSector } .image_ ${ name } ` , { scale : window . SCALE_RATI…" at bounding box center [243, 179] width 215 height 262
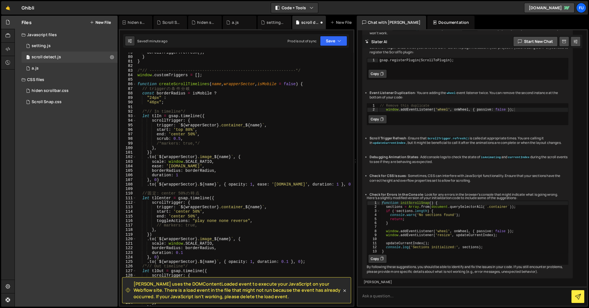
scroll to position [358, 0]
drag, startPoint x: 212, startPoint y: 161, endPoint x: 169, endPoint y: 163, distance: 42.8
click at [169, 163] on div "ScrollTrigger . refresh ( ) ; } } /*// ----------------------------------------…" at bounding box center [243, 181] width 215 height 262
click at [297, 137] on div "ScrollTrigger . refresh ( ) ; } } /*// ----------------------------------------…" at bounding box center [243, 181] width 215 height 262
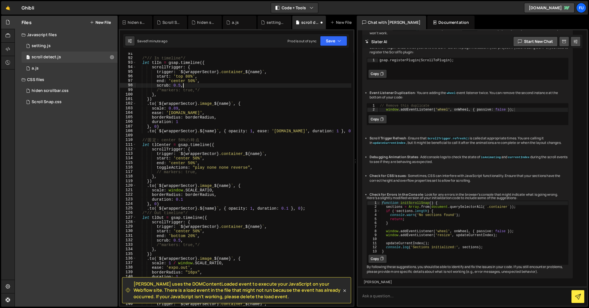
scroll to position [417, 0]
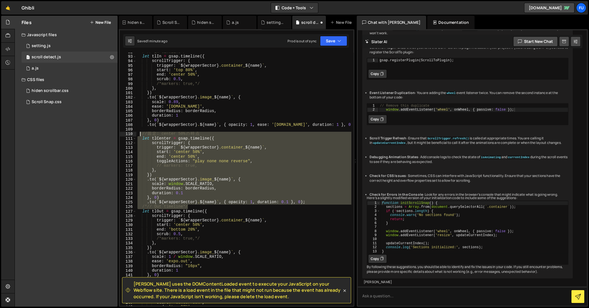
drag, startPoint x: 309, startPoint y: 206, endPoint x: 140, endPoint y: 133, distance: 184.3
click at [140, 133] on div "/*// In timeline*/ let tlIn = gsap . timeline ({ scrollTrigger : { trigger : ` …" at bounding box center [243, 181] width 215 height 262
type textarea "// 固定: center 50% の時点 let tlCenter = gsap.timeline({"
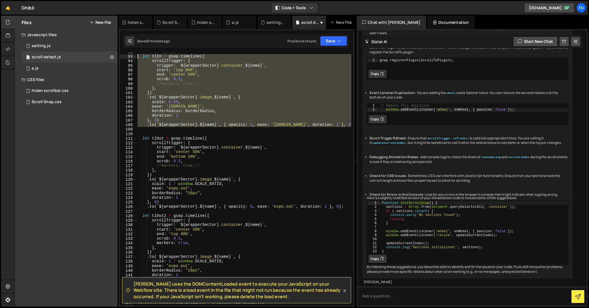
drag, startPoint x: 146, startPoint y: 129, endPoint x: 120, endPoint y: 56, distance: 77.6
click at [120, 56] on div "92 93 94 95 96 97 98 99 100 101 102 103 104 105 106 107 108 109 110 111 112 113…" at bounding box center [236, 179] width 233 height 252
type textarea "let tlIn = gsap.timeline({ scrollTrigger: {"
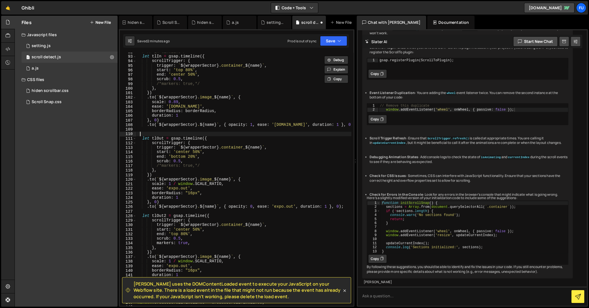
click at [160, 133] on div "/*// In timeline*/ let tlIn = gsap . timeline ({ scrollTrigger : { trigger : ` …" at bounding box center [243, 181] width 215 height 262
paste textarea
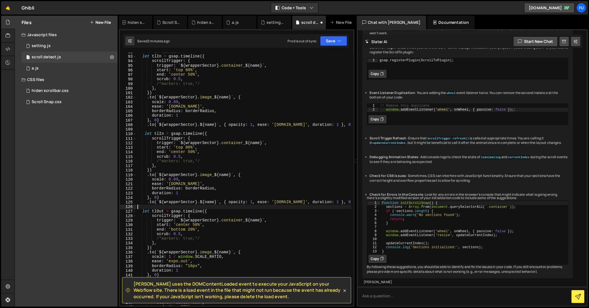
click at [164, 134] on div "/*// In timeline*/ let tlIn = gsap . timeline ({ scrollTrigger : { trigger : ` …" at bounding box center [243, 181] width 215 height 262
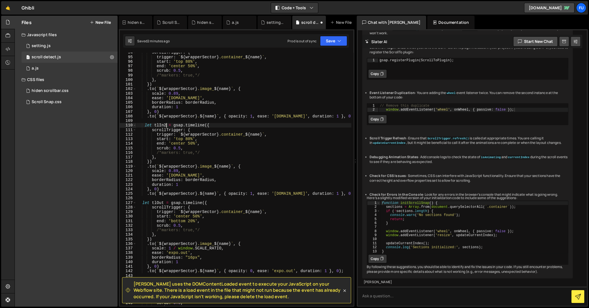
scroll to position [431, 0]
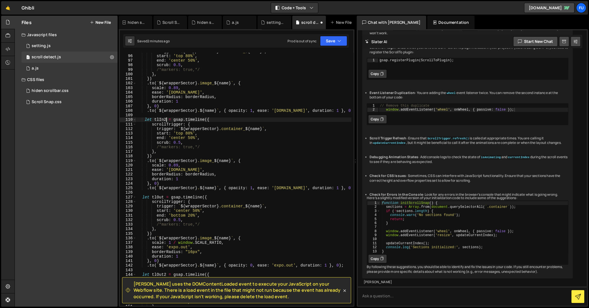
click at [183, 133] on div "trigger : ` ${ wrapperSector } .container_ ${ name } ` , start : 'top 80%' , en…" at bounding box center [243, 180] width 215 height 262
click at [192, 131] on div "trigger : ` ${ wrapperSector } .container_ ${ name } ` , start : 'top 80%' , en…" at bounding box center [243, 180] width 215 height 262
click at [195, 135] on div "trigger : ` ${ wrapperSector } .container_ ${ name } ` , start : 'top 80%' , en…" at bounding box center [243, 180] width 215 height 262
type textarea "start: 'bottom 20%',"
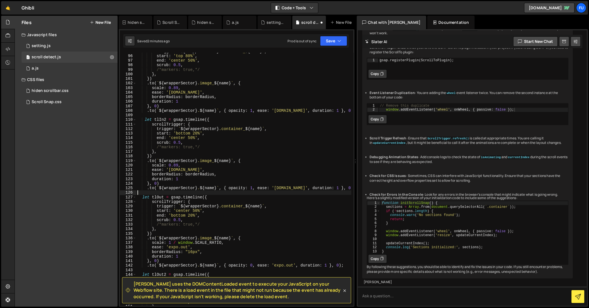
click at [259, 194] on div "trigger : ` ${ wrapperSector } .container_ ${ name } ` , start : 'top 80%' , en…" at bounding box center [243, 180] width 215 height 262
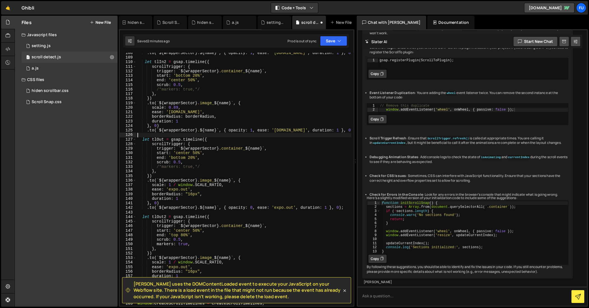
scroll to position [493, 0]
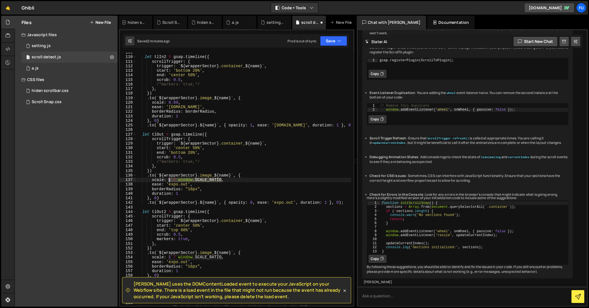
drag, startPoint x: 221, startPoint y: 180, endPoint x: 168, endPoint y: 178, distance: 52.1
click at [168, 178] on div "let tlIn2 = gsap . timeline ({ scrollTrigger : { trigger : ` ${ wrapperSector }…" at bounding box center [243, 181] width 215 height 262
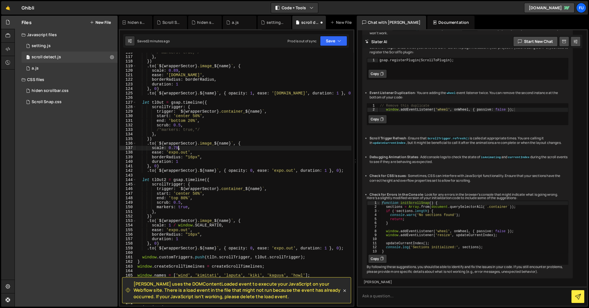
scroll to position [542, 0]
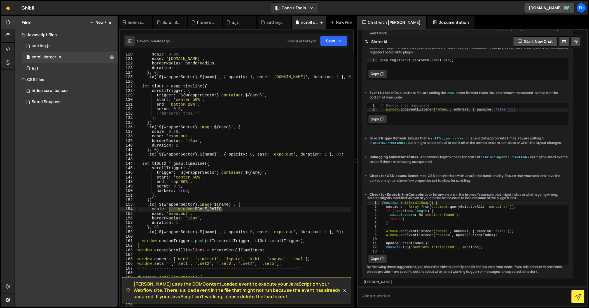
drag, startPoint x: 222, startPoint y: 209, endPoint x: 169, endPoint y: 209, distance: 52.9
click at [169, 209] on div "scale : 0.89 , ease : '[DOMAIN_NAME]' , borderRadius : borderRadius , duration …" at bounding box center [243, 183] width 215 height 262
click at [252, 214] on div "scale : 0.89 , ease : '[DOMAIN_NAME]' , borderRadius : borderRadius , duration …" at bounding box center [243, 183] width 215 height 262
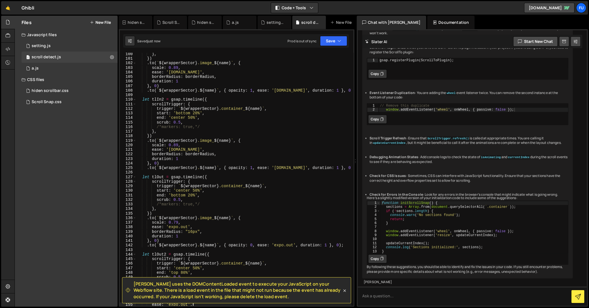
scroll to position [484, 0]
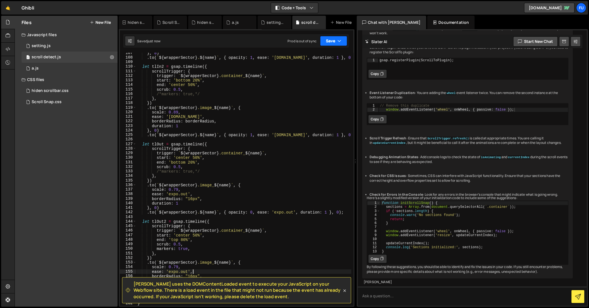
drag, startPoint x: 338, startPoint y: 43, endPoint x: 334, endPoint y: 56, distance: 13.8
click at [338, 43] on icon "button" at bounding box center [339, 41] width 4 height 6
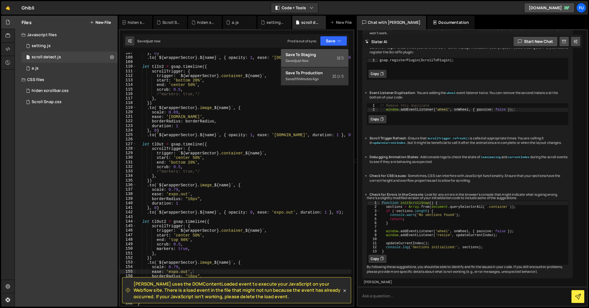
click at [333, 58] on div "Saved just now" at bounding box center [314, 60] width 58 height 7
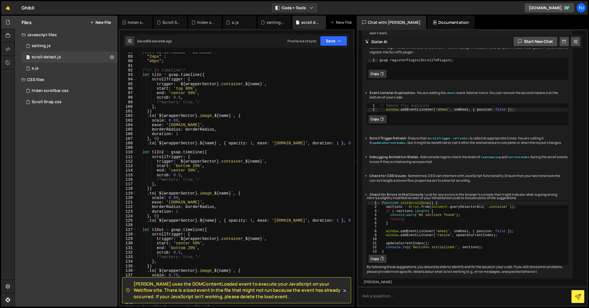
scroll to position [398, 0]
click at [146, 116] on div "const borderRadius = isMobile ? "24px" : "46px" ; /*// In timeline*/ let tlIn =…" at bounding box center [243, 181] width 215 height 262
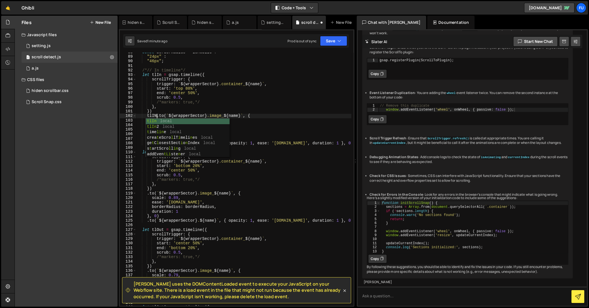
scroll to position [0, 1]
click at [205, 205] on div "const borderRadius = isMobile ? "24px" : "46px" ; /*// In timeline*/ let tlIn =…" at bounding box center [243, 181] width 215 height 262
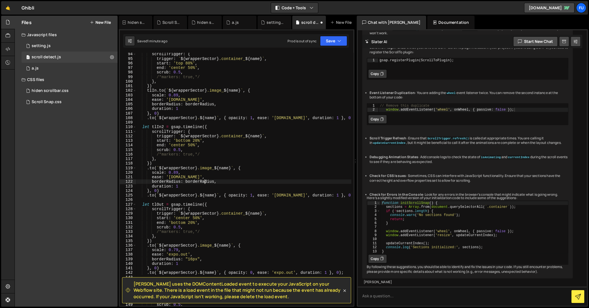
scroll to position [424, 0]
click at [147, 119] on div "scrollTrigger : { trigger : ` ${ wrapperSector } .container_ ${ name } ` , star…" at bounding box center [243, 182] width 215 height 262
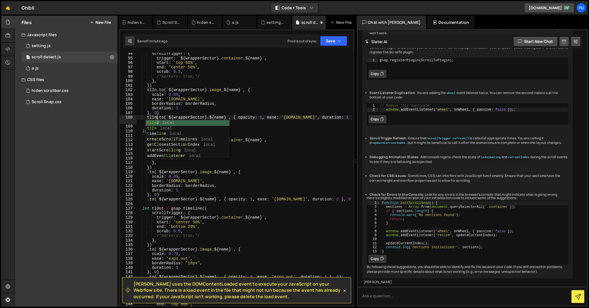
scroll to position [0, 1]
click at [175, 127] on div "tlIn 2 local tlIn local t ime lin e local crea t eScro l [PERSON_NAME] n es loc…" at bounding box center [188, 144] width 84 height 49
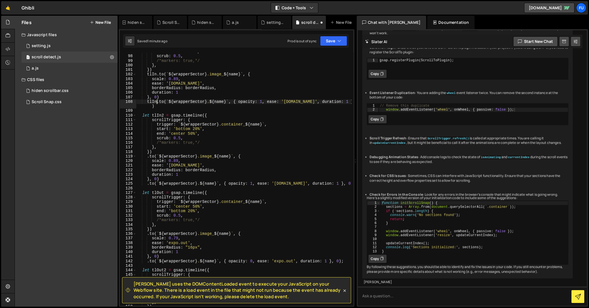
scroll to position [443, 0]
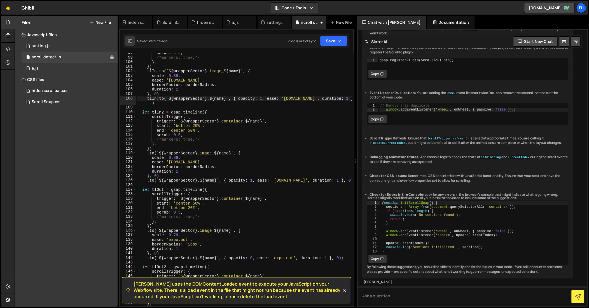
click at [146, 153] on div "scrub : 0.5 , /*markers: true,*/ } , }) tlIn . to ( ` ${ wrapperSector } .image…" at bounding box center [243, 182] width 215 height 262
click at [148, 152] on div "scrub : 0.5 , /*markers: true,*/ } , }) tlIn . to ( ` ${ wrapperSector } .image…" at bounding box center [243, 182] width 215 height 262
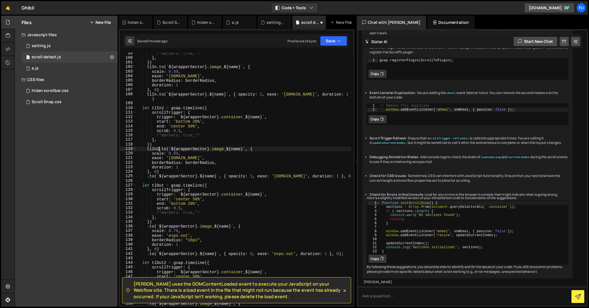
scroll to position [447, 0]
click at [147, 175] on div "/*markers: true,*/ } , }) tlIn . to ( ` ${ wrapperSector } .image_ ${ name } ` …" at bounding box center [243, 182] width 215 height 262
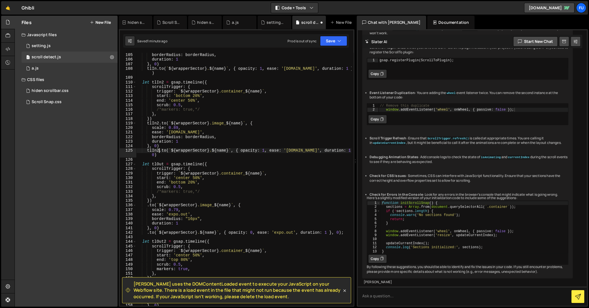
scroll to position [485, 0]
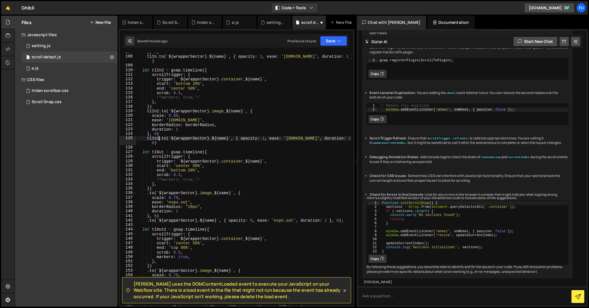
click at [147, 194] on div "} , 0 ) tlIn . to ( ` ${ wrapperSector } . ${ name } ` , { opacity : 1 , ease :…" at bounding box center [243, 181] width 215 height 262
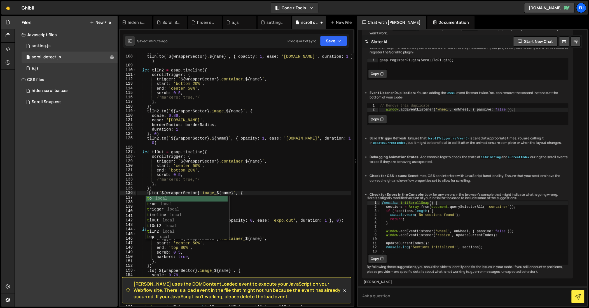
scroll to position [0, 1]
type textarea "[DOMAIN_NAME](`${wrapperSector} .image_${name}`, {"
click at [196, 197] on div "tlOut local tlOut 2 local" at bounding box center [188, 207] width 84 height 22
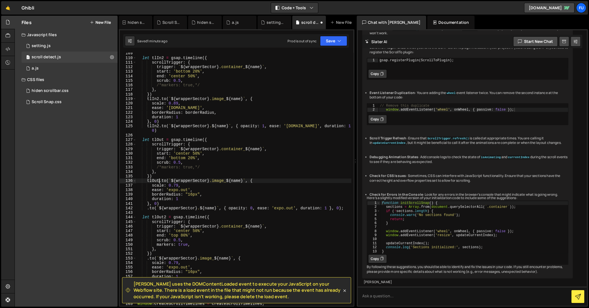
scroll to position [504, 0]
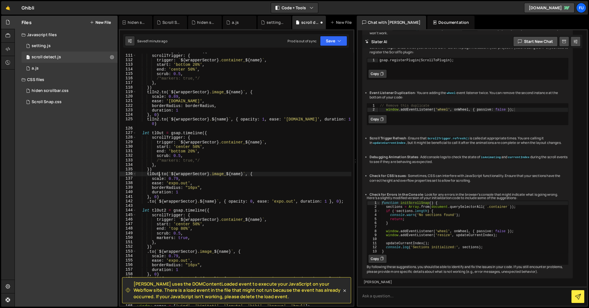
click at [148, 204] on div "let tlIn2 = gsap . timeline ({ scrollTrigger : { trigger : ` ${ wrapperSector }…" at bounding box center [243, 180] width 215 height 262
click at [147, 202] on div "let tlIn2 = gsap . timeline ({ scrollTrigger : { trigger : ` ${ wrapperSector }…" at bounding box center [243, 180] width 215 height 262
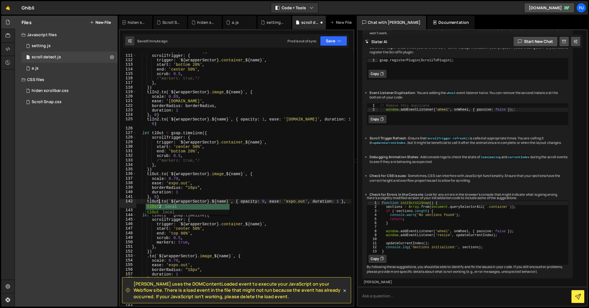
scroll to position [0, 1]
click at [227, 199] on div "let tlIn2 = gsap . timeline ({ scrollTrigger : { trigger : ` ${ wrapperSector }…" at bounding box center [243, 180] width 215 height 262
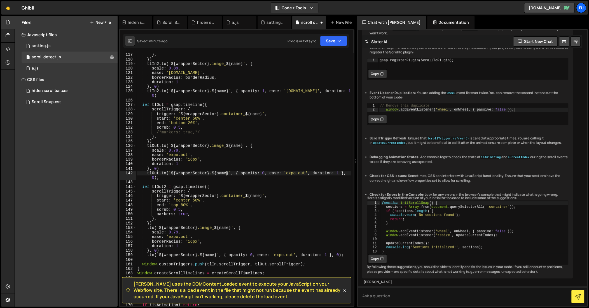
scroll to position [559, 0]
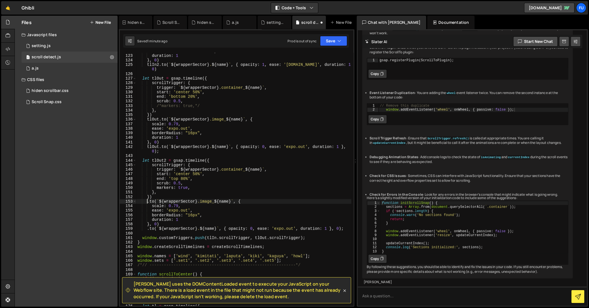
click at [148, 202] on div "borderRadius : borderRadius , duration : 1 } , 0 ) tlIn2 . to ( ` ${ wrapperSec…" at bounding box center [243, 180] width 215 height 262
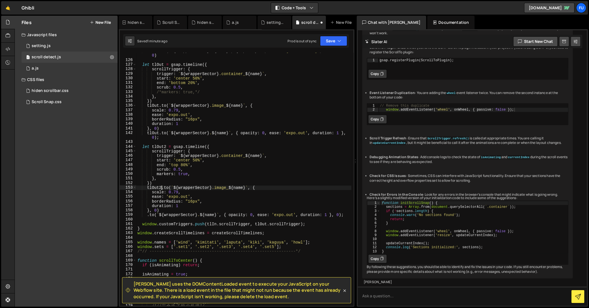
scroll to position [574, 0]
click at [147, 215] on div "tlIn2 . to ( ` ${ wrapperSector } . ${ name } ` , { opacity : 1 , ease : '[DOMA…" at bounding box center [243, 180] width 215 height 266
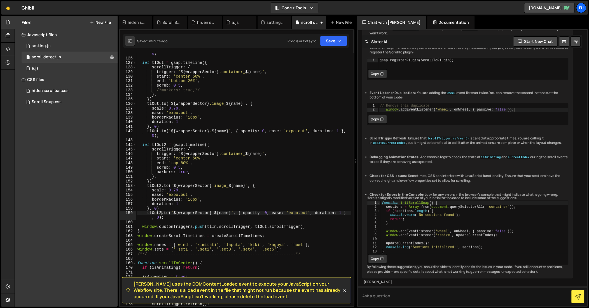
scroll to position [0, 2]
click at [219, 196] on div "tlIn2 . to ( ` ${ wrapperSector } . ${ name } ` , { opacity : 1 , ease : '[DOMA…" at bounding box center [243, 180] width 215 height 266
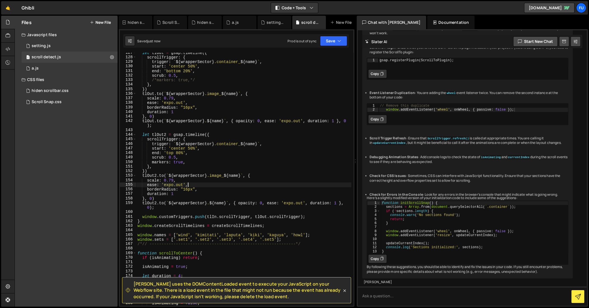
scroll to position [575, 0]
click at [177, 180] on div "let tlOut = gsap . timeline ({ scrollTrigger : { trigger : ` ${ wrapperSector }…" at bounding box center [243, 182] width 215 height 262
click at [202, 185] on div "let tlOut = gsap . timeline ({ scrollTrigger : { trigger : ` ${ wrapperSector }…" at bounding box center [243, 182] width 215 height 262
click at [203, 190] on div "let tlOut = gsap . timeline ({ scrollTrigger : { trigger : ` ${ wrapperSector }…" at bounding box center [243, 182] width 215 height 262
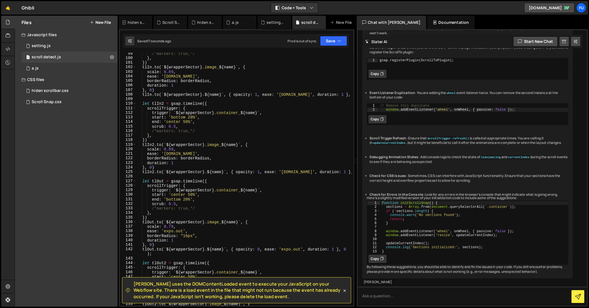
scroll to position [447, 0]
click at [333, 39] on button "Save" at bounding box center [333, 41] width 27 height 10
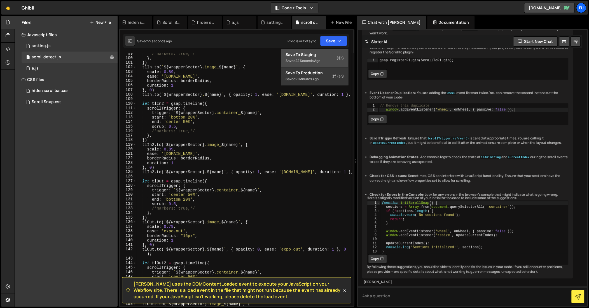
click at [332, 60] on div "Saved 22 seconds ago" at bounding box center [314, 60] width 58 height 7
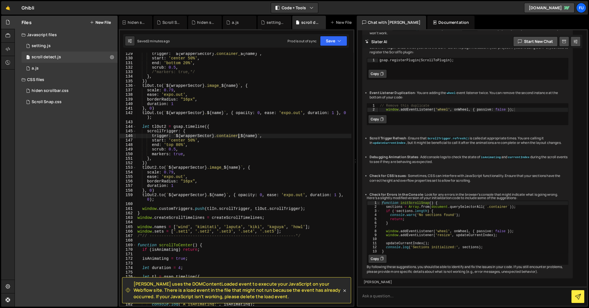
click at [238, 135] on div "trigger : ` ${ wrapperSector } .container_ ${ name } ` , start : 'center 50%' ,…" at bounding box center [243, 182] width 215 height 262
click at [186, 137] on div "trigger : ` ${ wrapperSector } .container_ ${ name } ` , start : 'center 50%' ,…" at bounding box center [243, 182] width 215 height 262
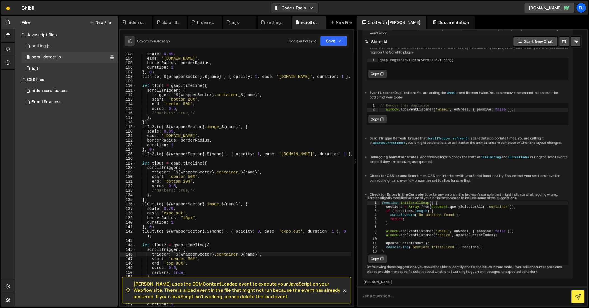
scroll to position [465, 0]
click at [190, 99] on div "scale : 0.89 , ease : '[DOMAIN_NAME]' , borderRadius : borderRadius , duration …" at bounding box center [243, 182] width 215 height 262
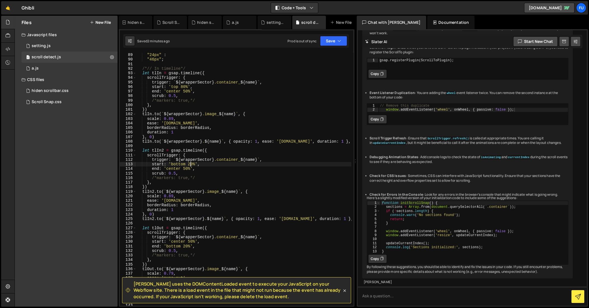
scroll to position [400, 0]
click at [182, 87] on div ""24px" : "46px" ; /*// In timeline*/ let tlIn = gsap . timeline ({ scrollTrigge…" at bounding box center [243, 184] width 215 height 262
click at [290, 102] on div ""24px" : "46px" ; /*// In timeline*/ let tlIn = gsap . timeline ({ scrollTrigge…" at bounding box center [243, 184] width 215 height 262
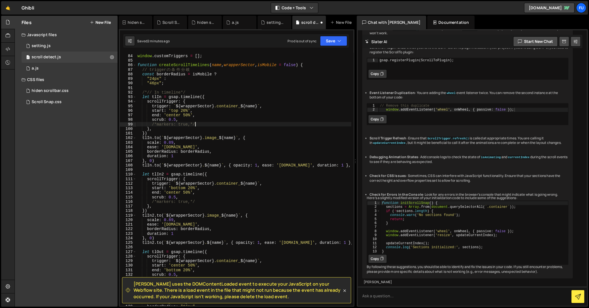
scroll to position [375, 0]
click at [221, 111] on div "/*// -------------------------------------------------------------*/ window . c…" at bounding box center [243, 182] width 215 height 262
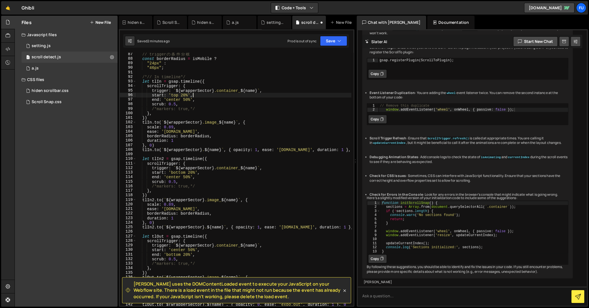
scroll to position [392, 0]
click at [183, 95] on div "// trigger の 条 件 分 岐 const borderRadius = isMobile ? "24px" : "46px" ; /*// In …" at bounding box center [243, 185] width 215 height 266
click at [213, 162] on div "// trigger の 条 件 分 岐 const borderRadius = isMobile ? "24px" : "46px" ; /*// In …" at bounding box center [243, 185] width 215 height 266
type textarea "scrollTrigger: {"
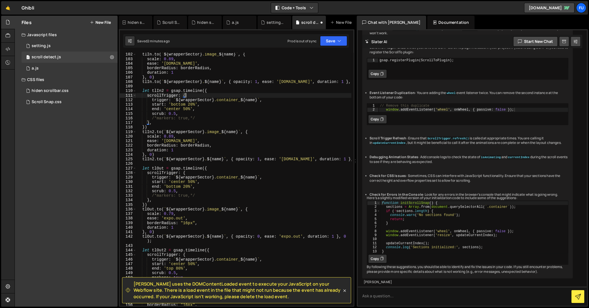
scroll to position [467, 0]
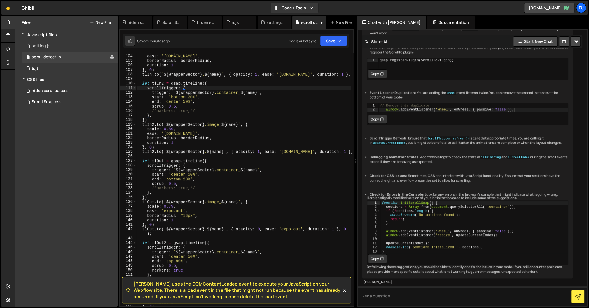
click at [216, 158] on div "scale : 0.89 , ease : '[DOMAIN_NAME]' , borderRadius : borderRadius , duration …" at bounding box center [243, 180] width 215 height 262
click at [336, 40] on button "Save" at bounding box center [333, 41] width 27 height 10
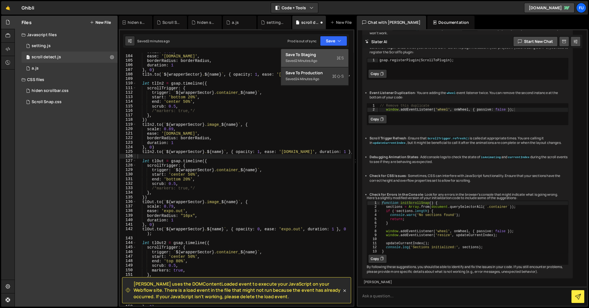
click at [336, 56] on div "Save to Staging S" at bounding box center [314, 55] width 58 height 6
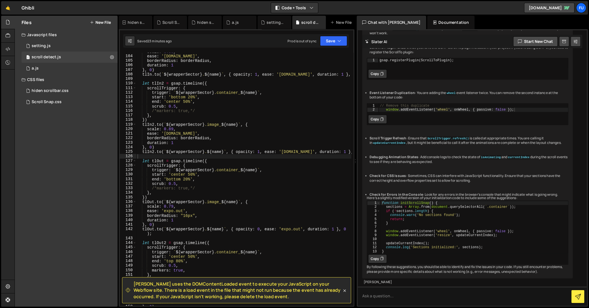
scroll to position [468, 0]
click at [192, 196] on div "scale : 0.89 , ease : '[DOMAIN_NAME]' , borderRadius : borderRadius , duration …" at bounding box center [243, 179] width 215 height 262
click at [276, 203] on div "scale : 0.89 , ease : '[DOMAIN_NAME]' , borderRadius : borderRadius , duration …" at bounding box center [243, 179] width 215 height 262
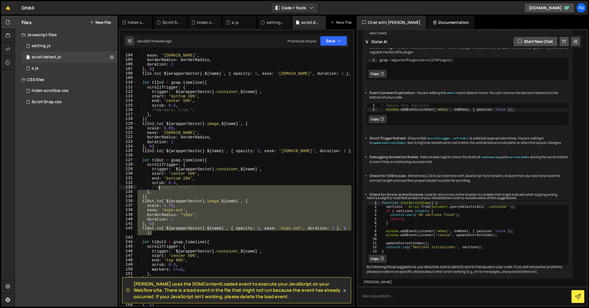
drag, startPoint x: 172, startPoint y: 226, endPoint x: 159, endPoint y: 188, distance: 40.3
click at [159, 188] on div "scale : 0.89 , ease : '[DOMAIN_NAME]' , borderRadius : borderRadius , duration …" at bounding box center [243, 179] width 215 height 262
click at [159, 188] on div "scale : 0.89 , ease : '[DOMAIN_NAME]' , borderRadius : borderRadius , duration …" at bounding box center [243, 179] width 215 height 252
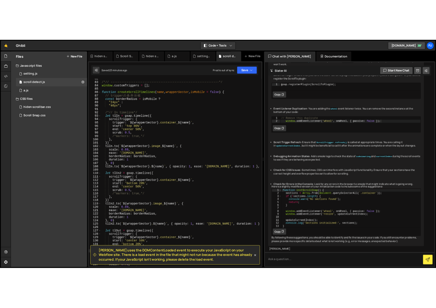
scroll to position [379, 0]
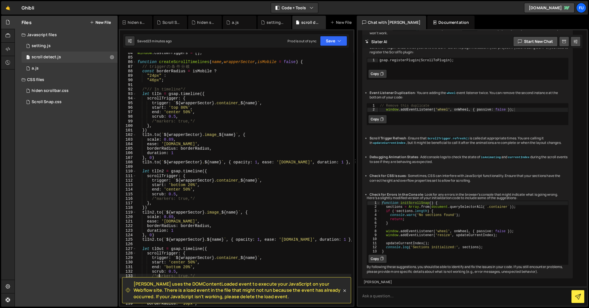
click at [336, 33] on div "[PERSON_NAME] uses the DOMContentLoaded event to execute your JavaScript on you…" at bounding box center [237, 167] width 236 height 277
click at [335, 47] on div "Saved 23 minutes ago Prod is out of sync Upgrade to Edit Save Save to Staging S…" at bounding box center [236, 40] width 226 height 13
click at [333, 41] on button "Save" at bounding box center [333, 41] width 27 height 10
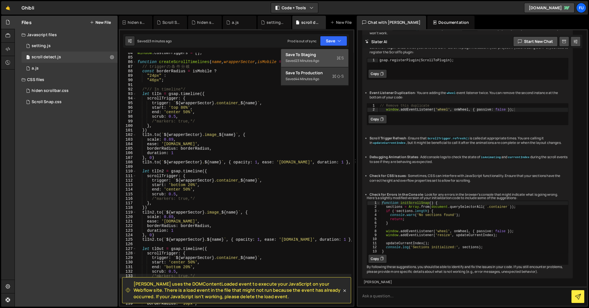
click at [331, 52] on div "Save to Staging S" at bounding box center [314, 55] width 58 height 6
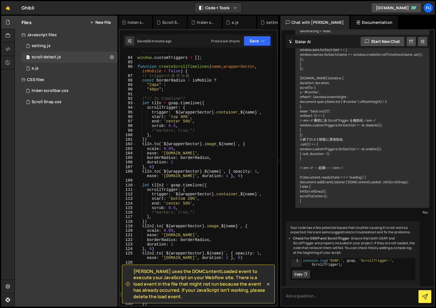
scroll to position [6616, 0]
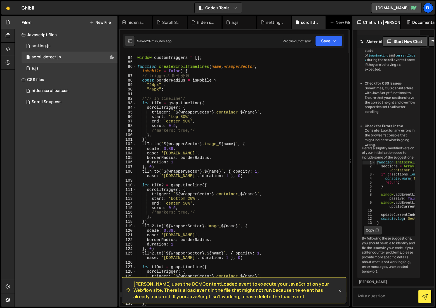
drag, startPoint x: 280, startPoint y: 145, endPoint x: 383, endPoint y: 144, distance: 103.0
click at [383, 144] on div "Files New File Javascript files 1 setting.js 0 1 scroll detect.js 0 0 a.js 0" at bounding box center [226, 161] width 422 height 291
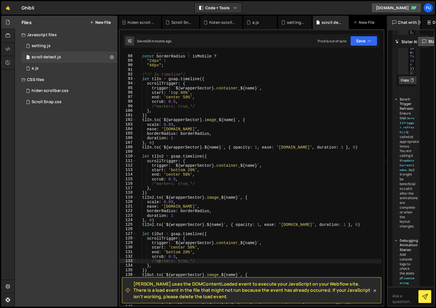
scroll to position [395, 0]
click at [209, 105] on div "// trigger の 条 件 分 岐 const borderRadius = isMobile ? "24px" : "46px" ; /*// In …" at bounding box center [258, 180] width 245 height 262
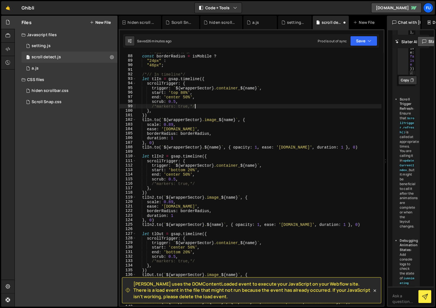
click at [157, 106] on div "// trigger の 条 件 分 岐 const borderRadius = isMobile ? "24px" : "46px" ; /*// In …" at bounding box center [258, 180] width 245 height 262
click at [212, 104] on div "// trigger の 条 件 分 岐 const borderRadius = isMobile ? "24px" : "46px" ; /*// In …" at bounding box center [258, 180] width 245 height 262
click at [156, 185] on div "// trigger の 条 件 分 岐 const borderRadius = isMobile ? "24px" : "46px" ; /*// In …" at bounding box center [258, 180] width 245 height 262
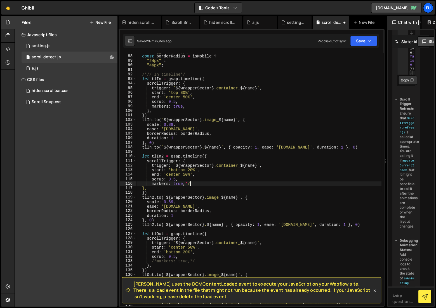
click at [215, 183] on div "// trigger の 条 件 分 岐 const borderRadius = isMobile ? "24px" : "46px" ; /*// In …" at bounding box center [258, 180] width 245 height 262
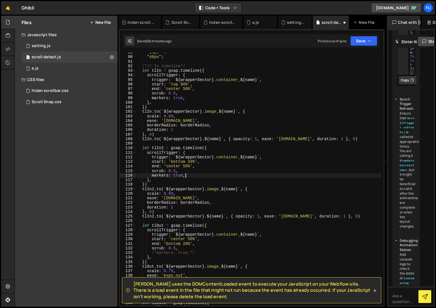
scroll to position [411, 0]
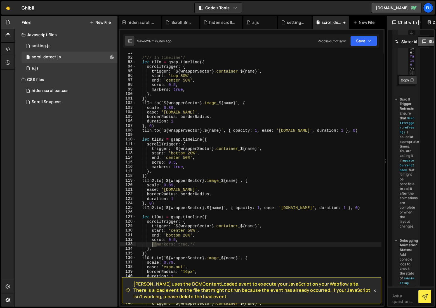
drag, startPoint x: 156, startPoint y: 245, endPoint x: 152, endPoint y: 242, distance: 4.9
click at [152, 242] on div "/*// In timeline*/ let tlIn = gsap . timeline ({ scrollTrigger : { trigger : ` …" at bounding box center [258, 182] width 245 height 262
click at [228, 245] on div "/*// In timeline*/ let tlIn = gsap . timeline ({ scrollTrigger : { trigger : ` …" at bounding box center [258, 182] width 245 height 262
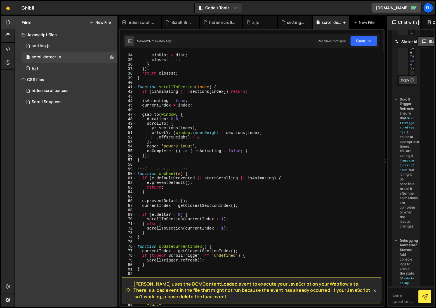
scroll to position [54, 0]
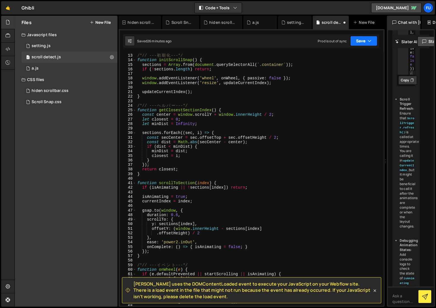
drag, startPoint x: 374, startPoint y: 36, endPoint x: 372, endPoint y: 42, distance: 5.9
click at [374, 36] on button "Save" at bounding box center [363, 41] width 27 height 10
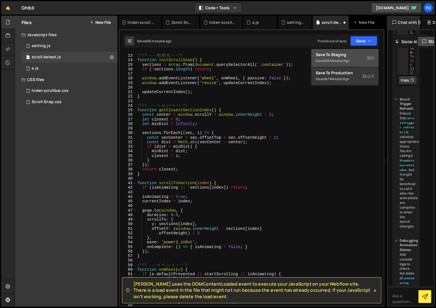
click at [364, 55] on div "Save to Staging S" at bounding box center [345, 55] width 58 height 6
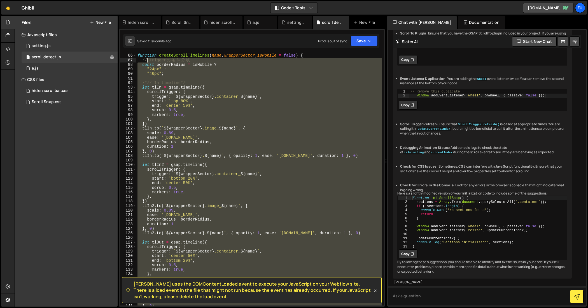
scroll to position [360, 0]
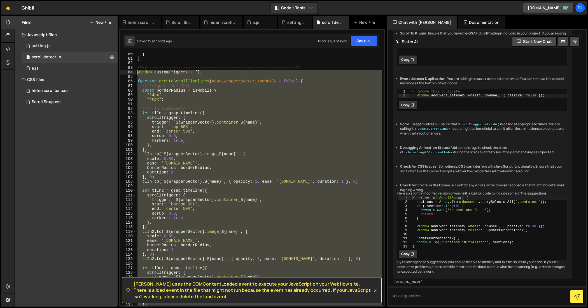
drag, startPoint x: 337, startPoint y: 201, endPoint x: 135, endPoint y: 71, distance: 240.5
click at [135, 71] on div "/*// -------------------------------------------------------------*/ 80 81 82 8…" at bounding box center [252, 179] width 264 height 252
type textarea "window.customTriggers = [];"
